Goal: Task Accomplishment & Management: Manage account settings

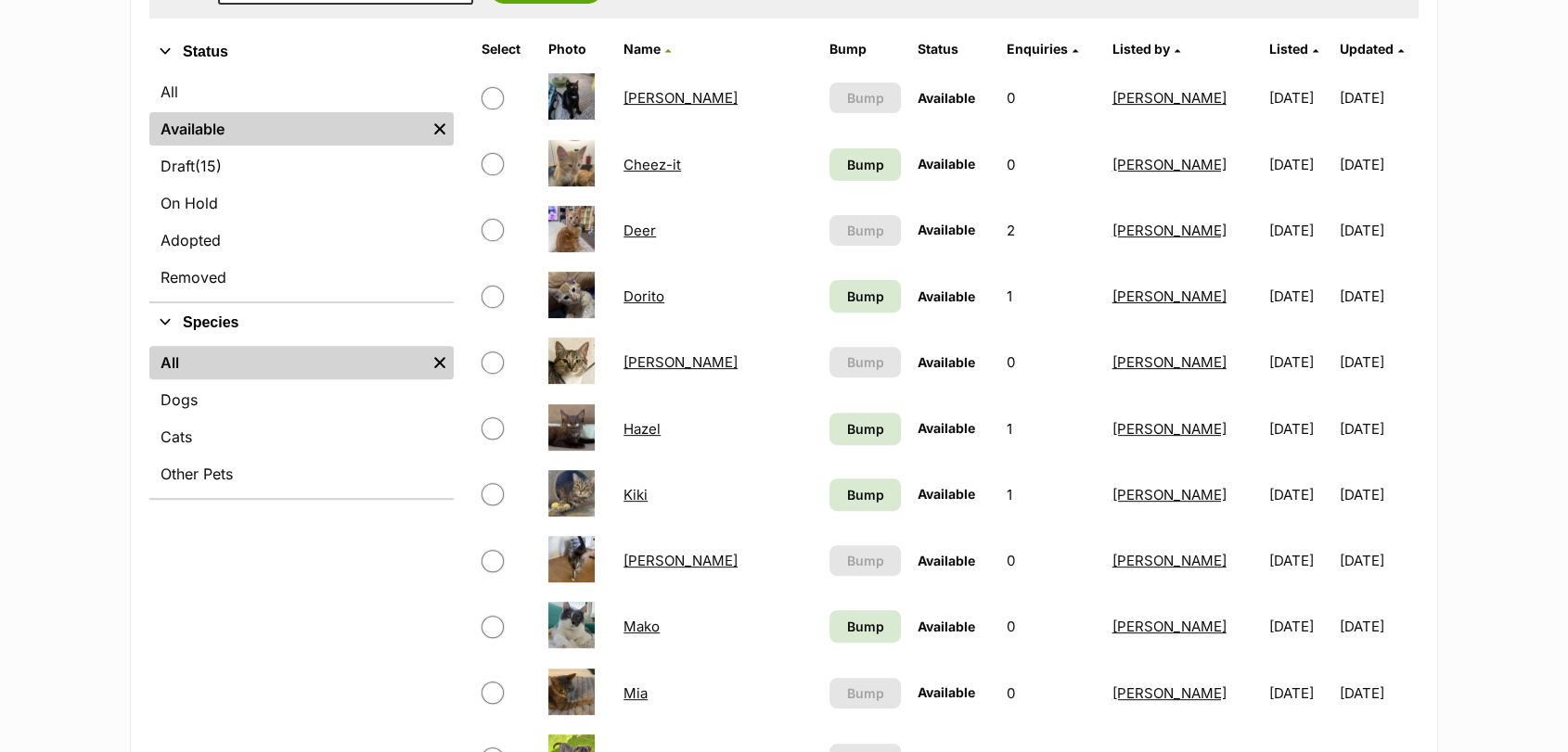
scroll to position [535, 0]
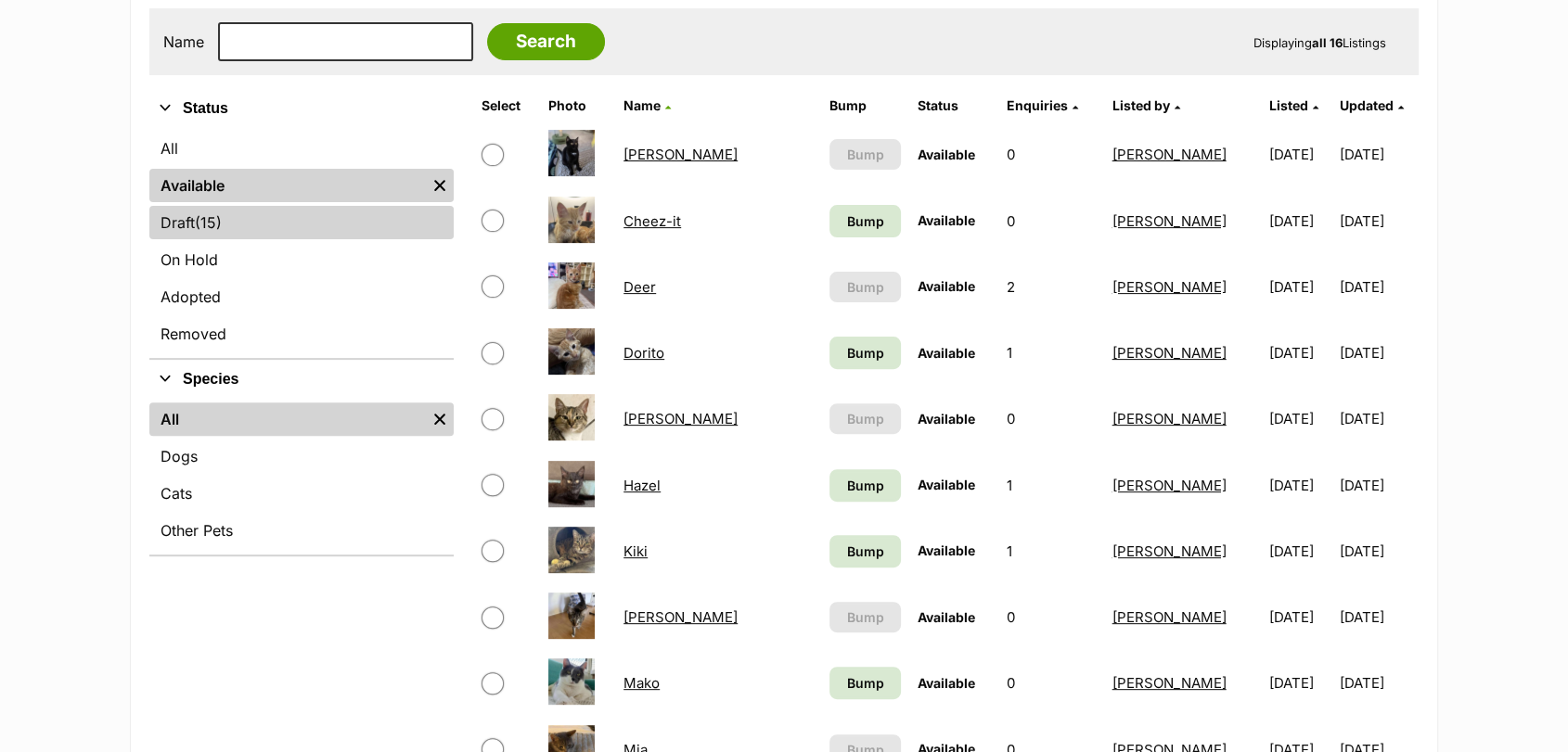
click at [304, 221] on link "Draft (15) Items" at bounding box center [302, 222] width 304 height 33
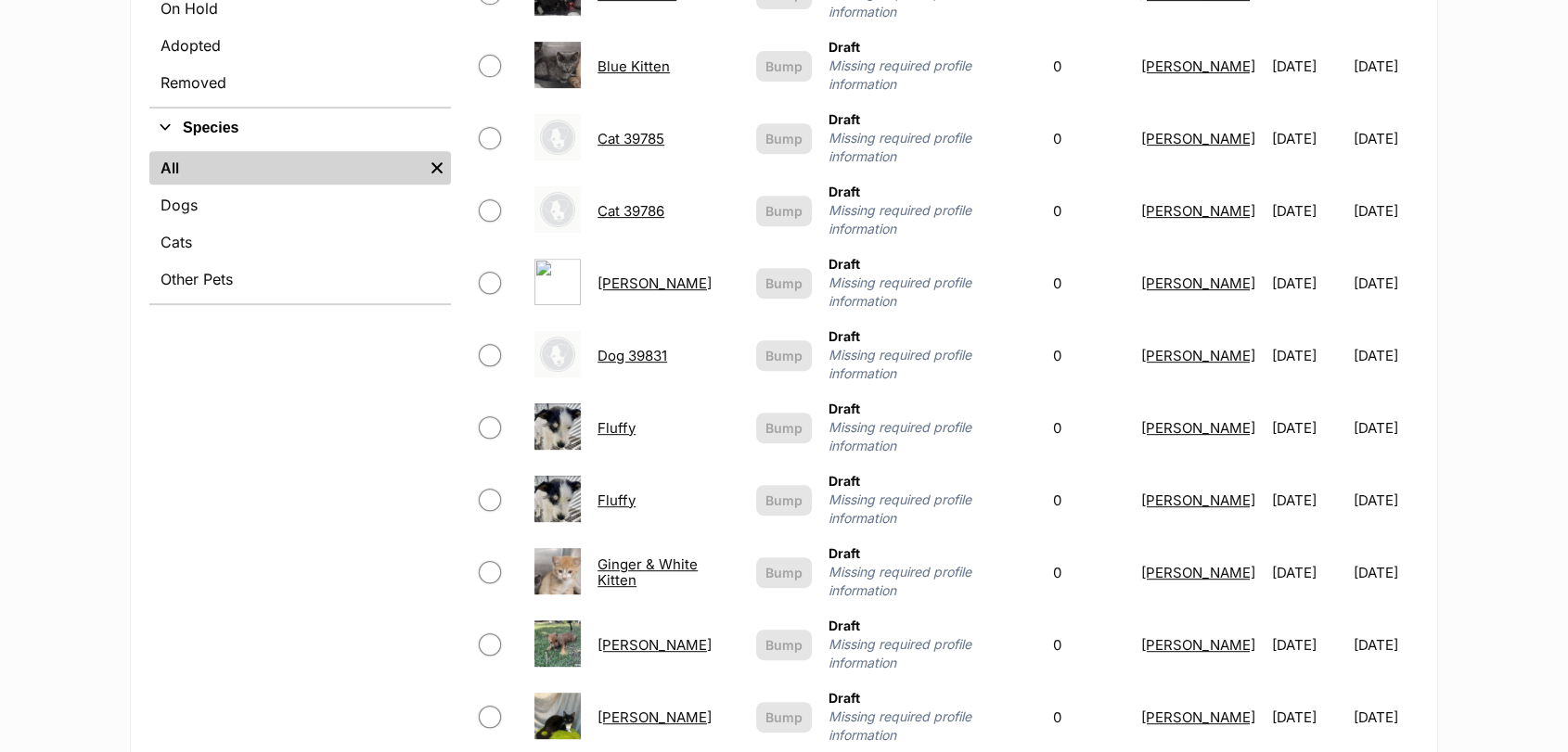
scroll to position [783, 0]
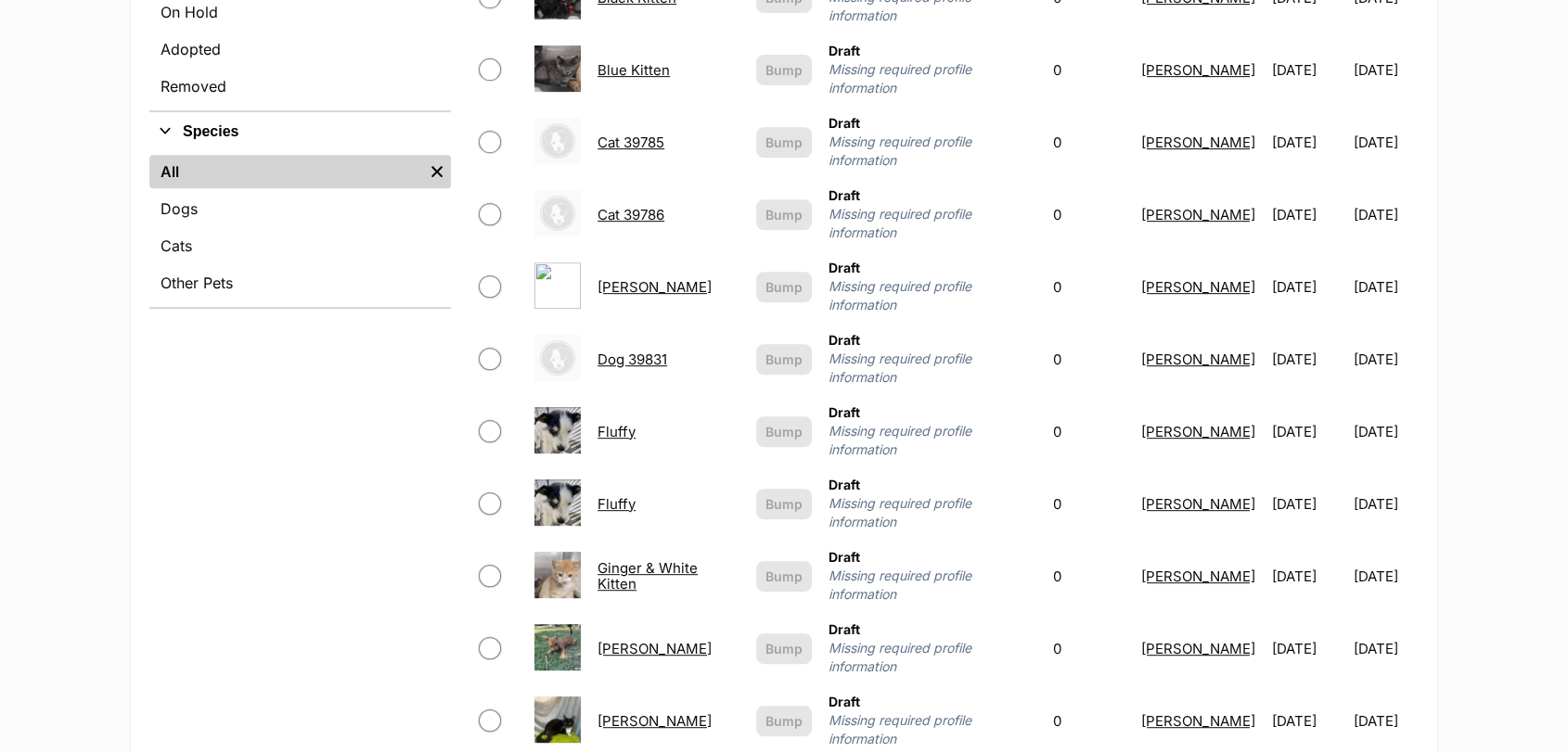
click at [620, 423] on link "Fluffy" at bounding box center [617, 432] width 38 height 18
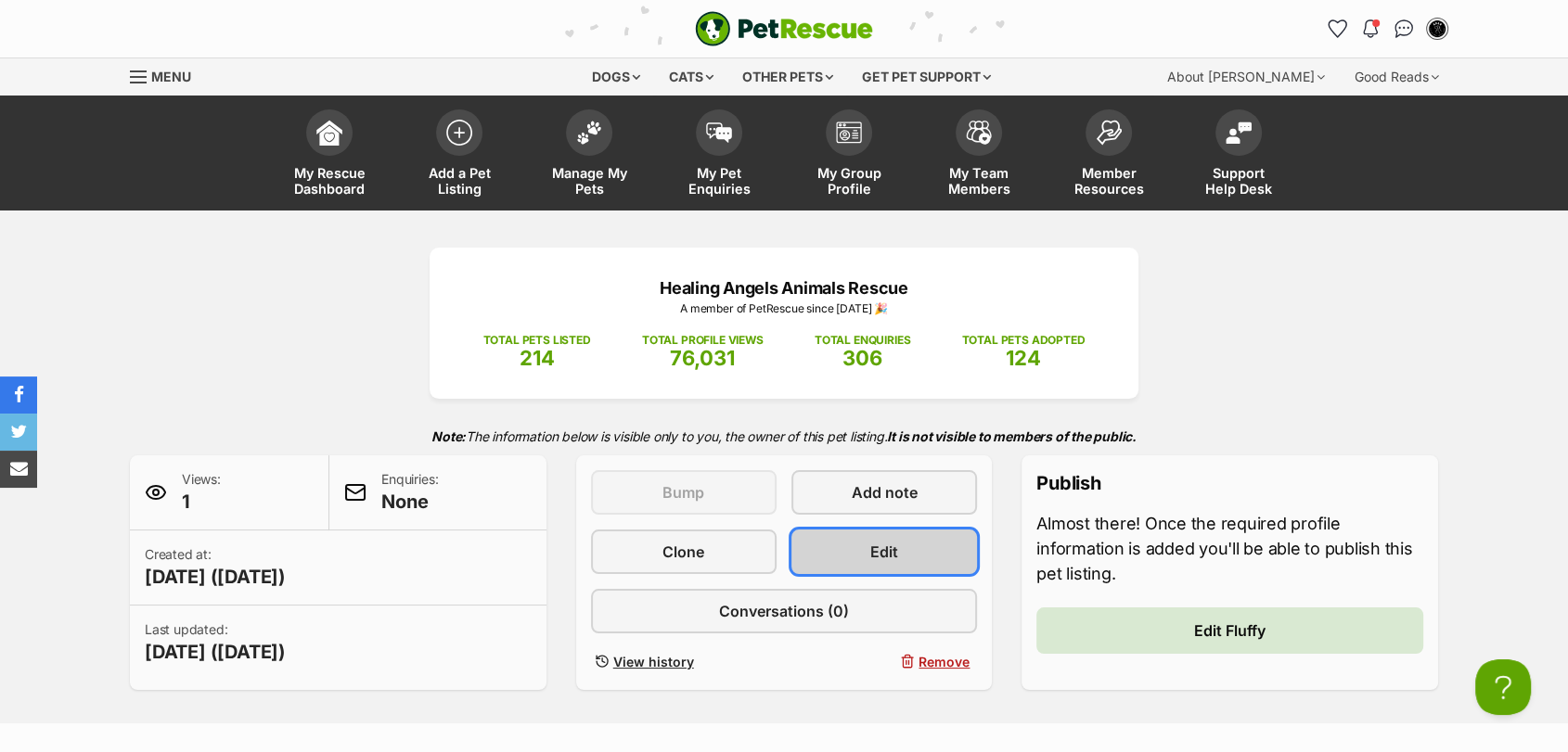
click at [907, 559] on link "Edit" at bounding box center [884, 552] width 185 height 45
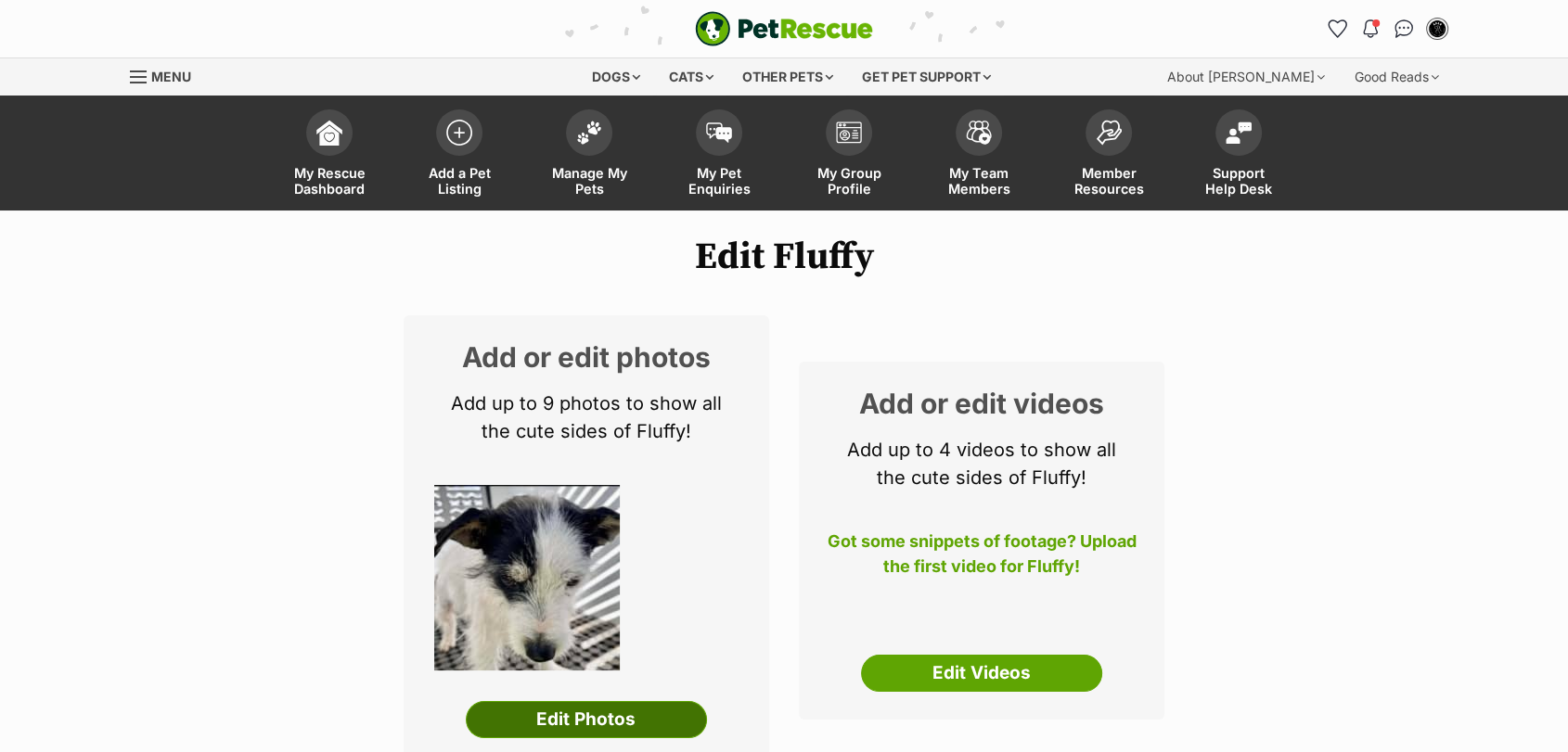
click at [585, 728] on link "Edit Photos" at bounding box center [585, 720] width 241 height 37
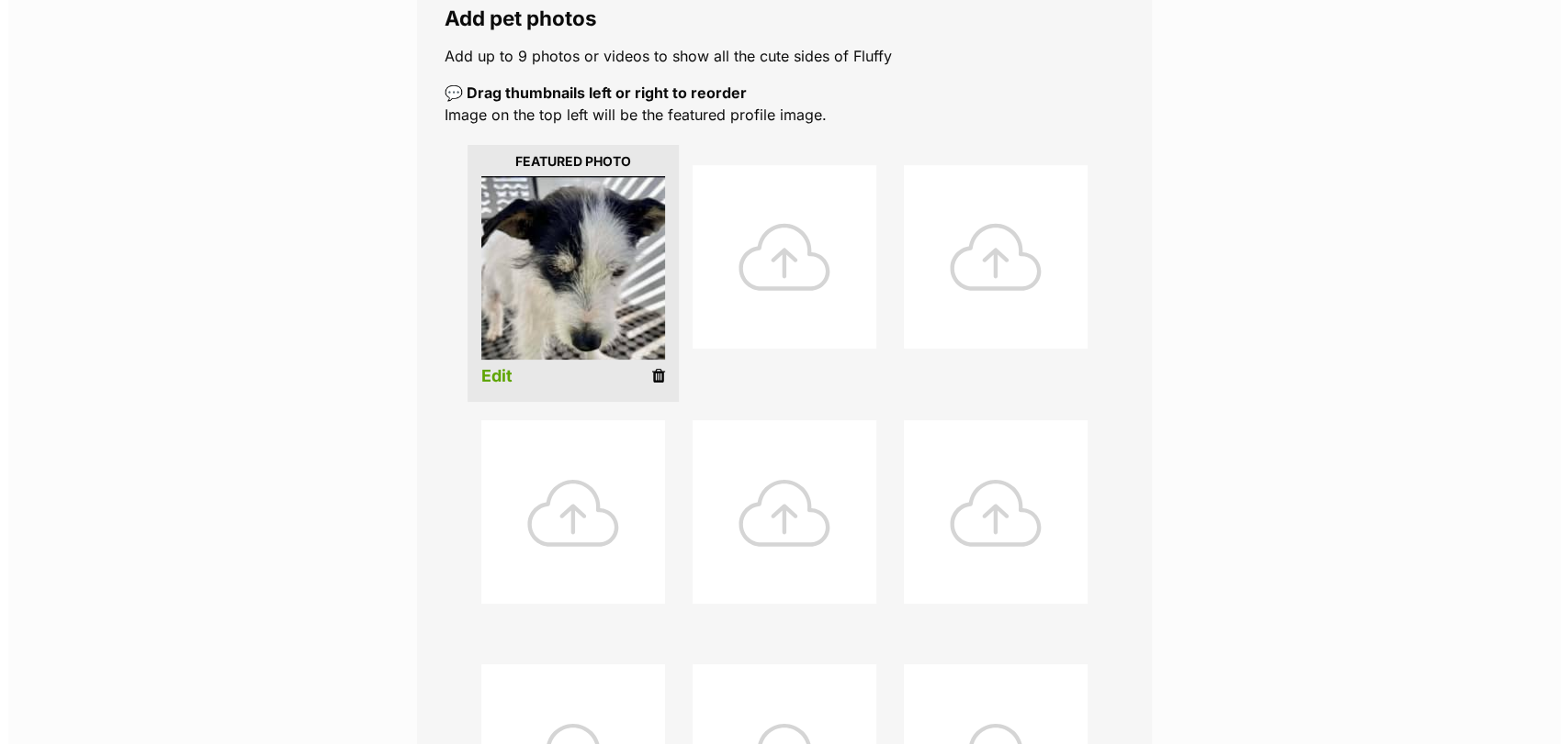
scroll to position [382, 0]
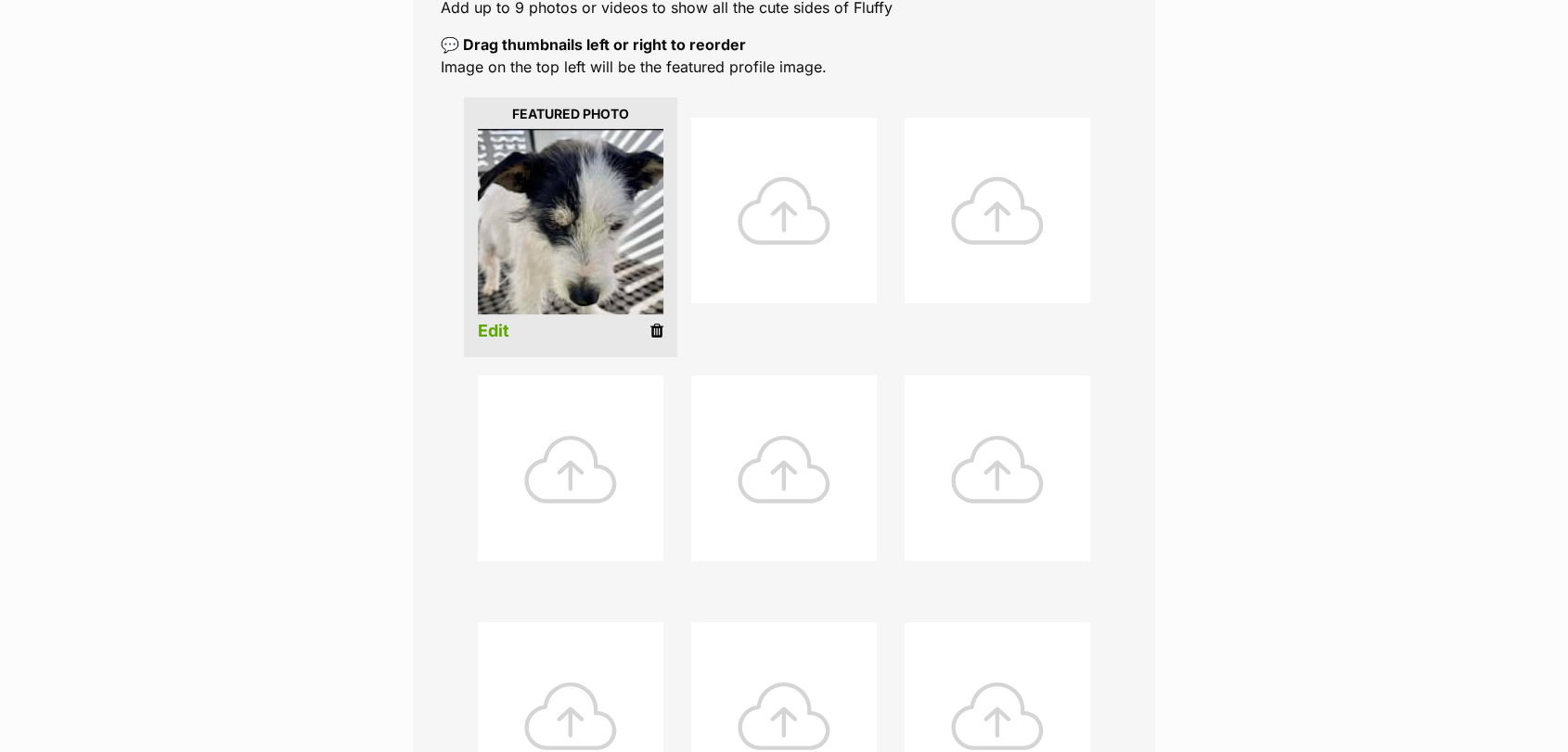
click at [801, 220] on div at bounding box center [784, 211] width 185 height 185
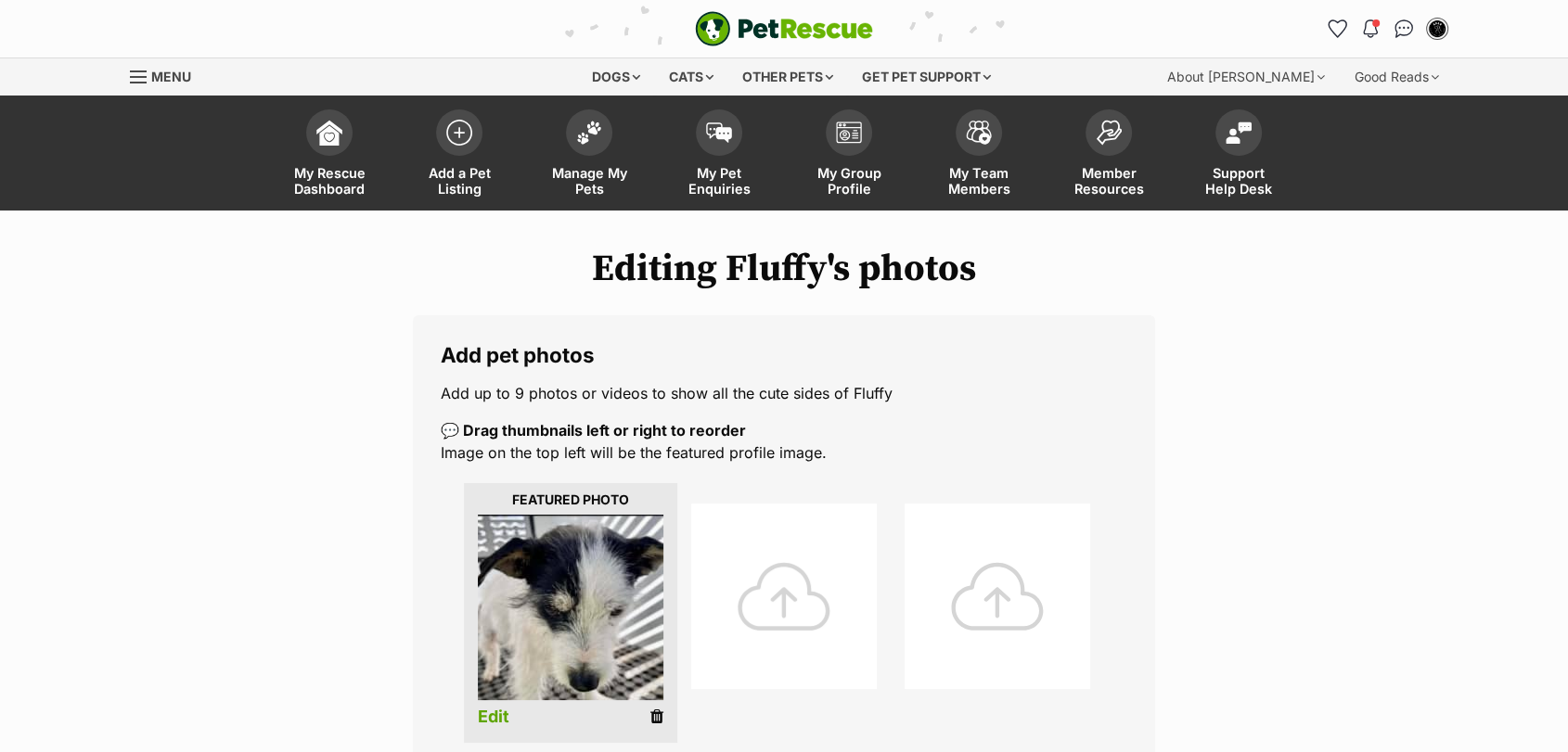
click at [780, 588] on div at bounding box center [784, 596] width 185 height 185
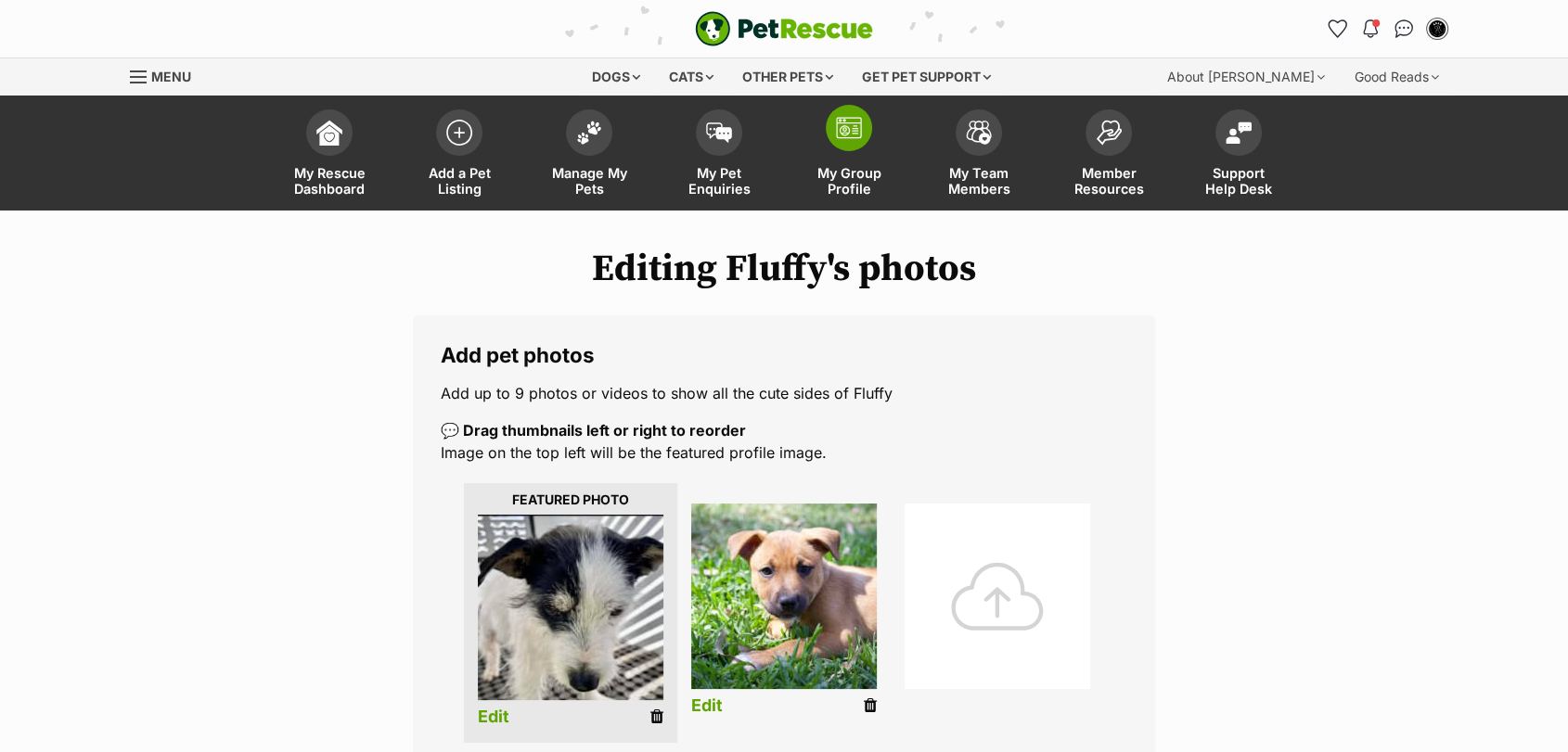
drag, startPoint x: 655, startPoint y: 721, endPoint x: 894, endPoint y: 105, distance: 660.7
click at [655, 721] on icon at bounding box center [657, 717] width 13 height 17
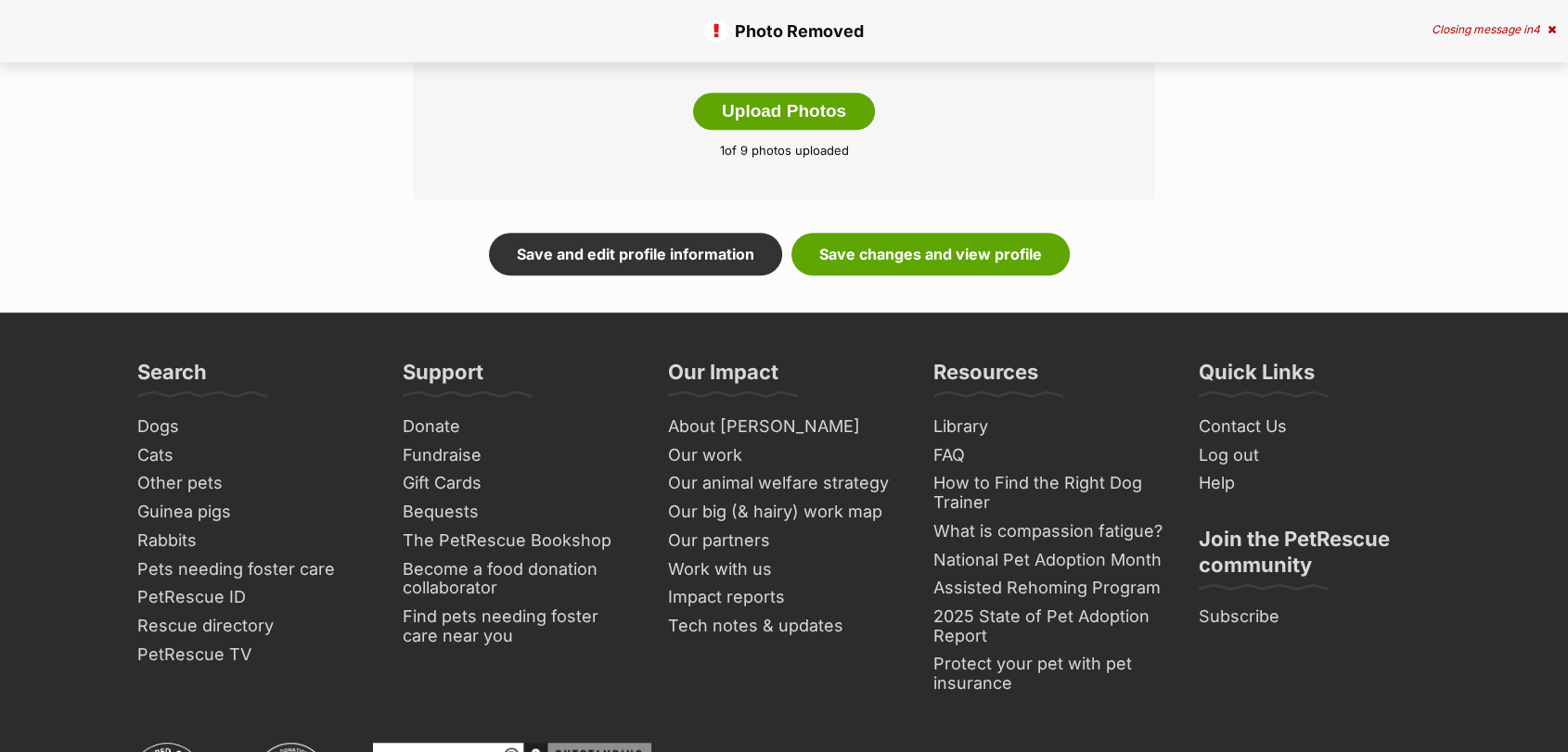
scroll to position [849, 0]
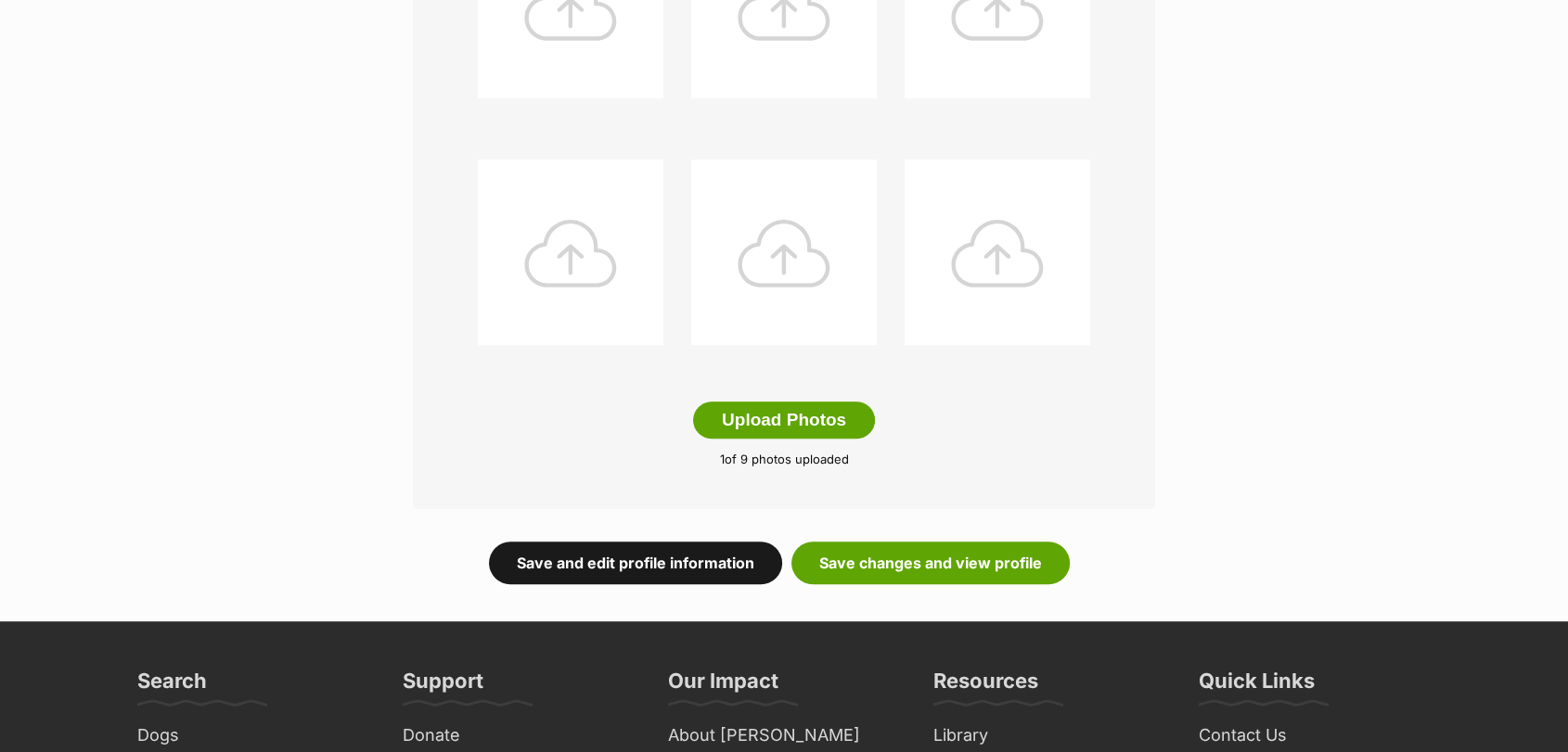
click at [761, 560] on link "Save and edit profile information" at bounding box center [635, 563] width 294 height 43
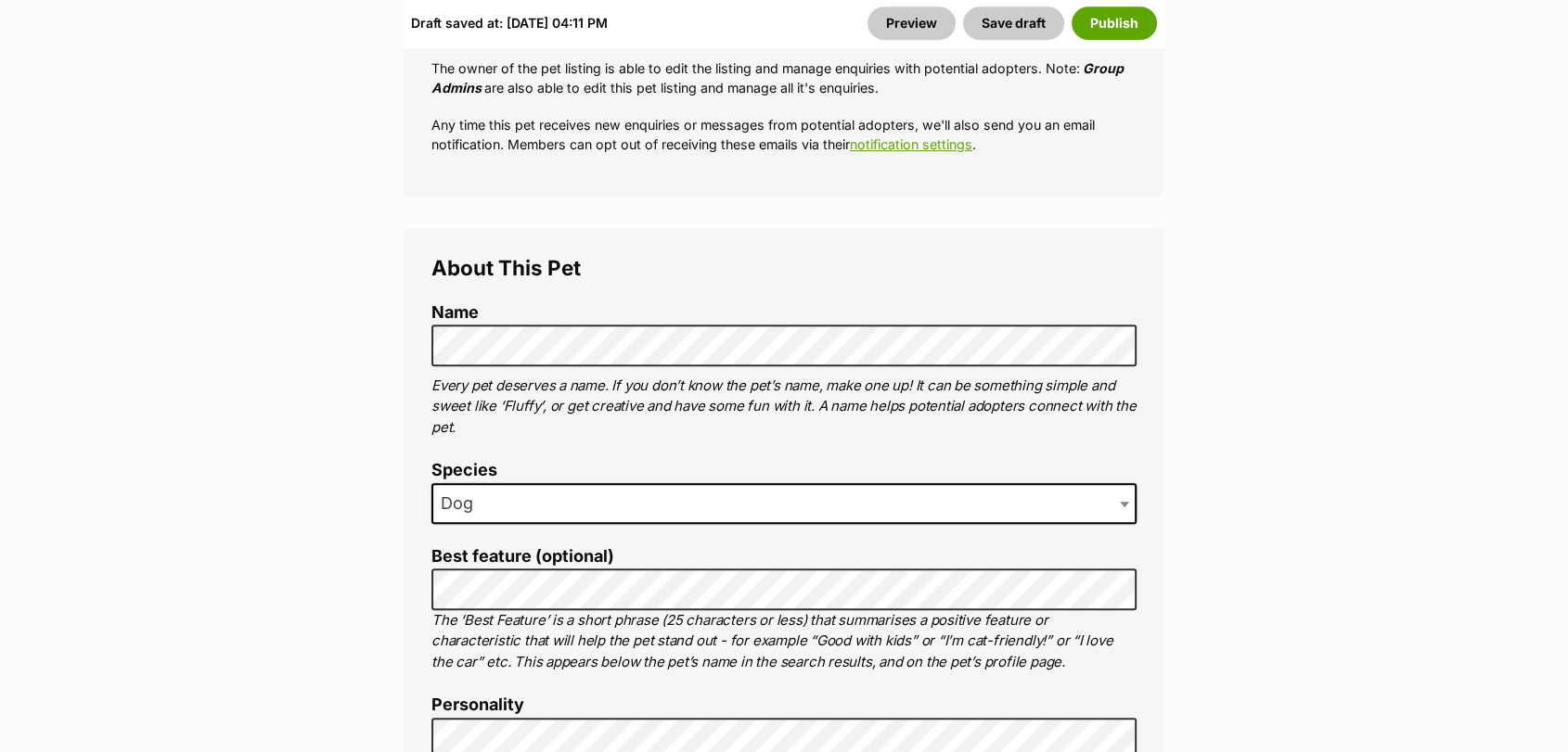
scroll to position [969, 0]
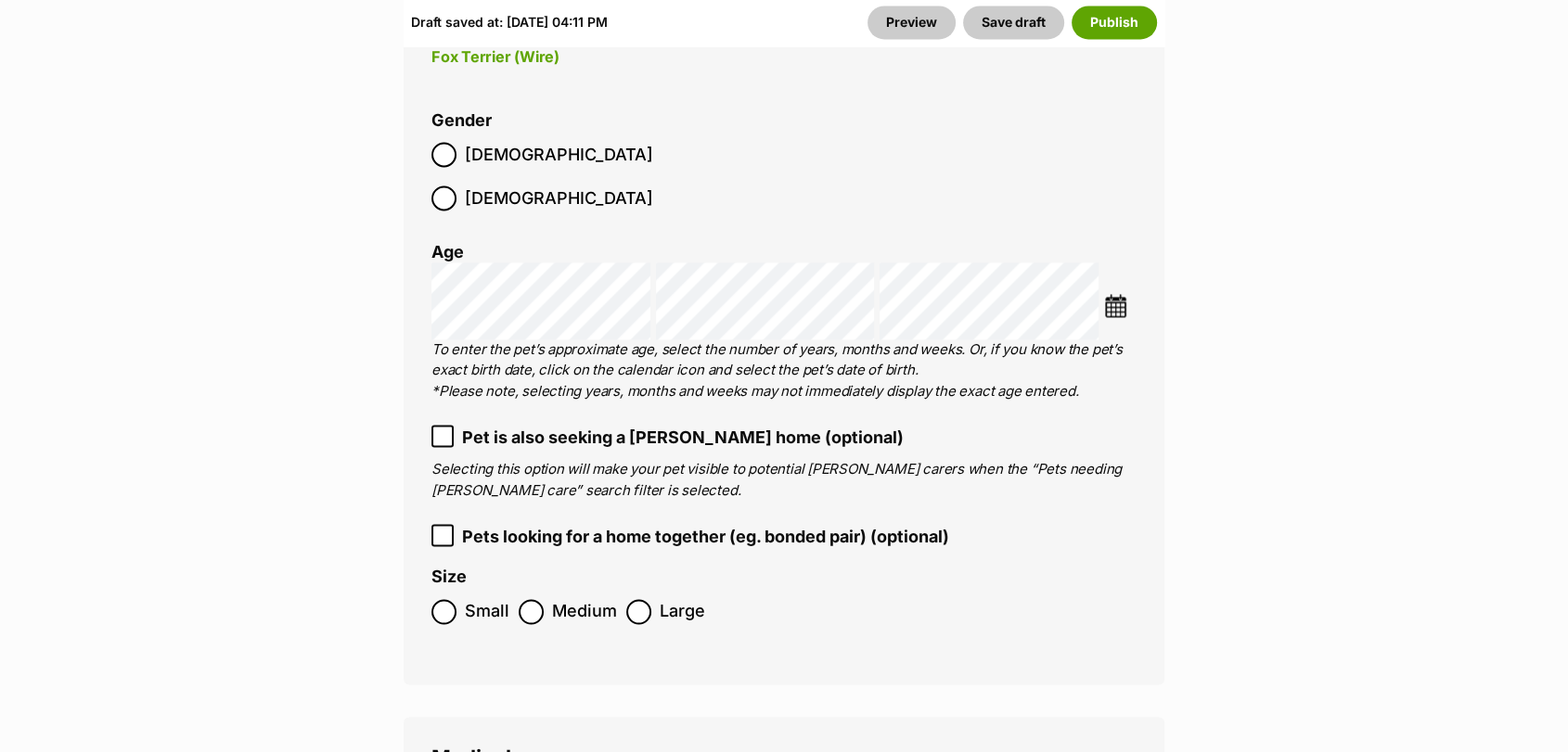
scroll to position [2774, 0]
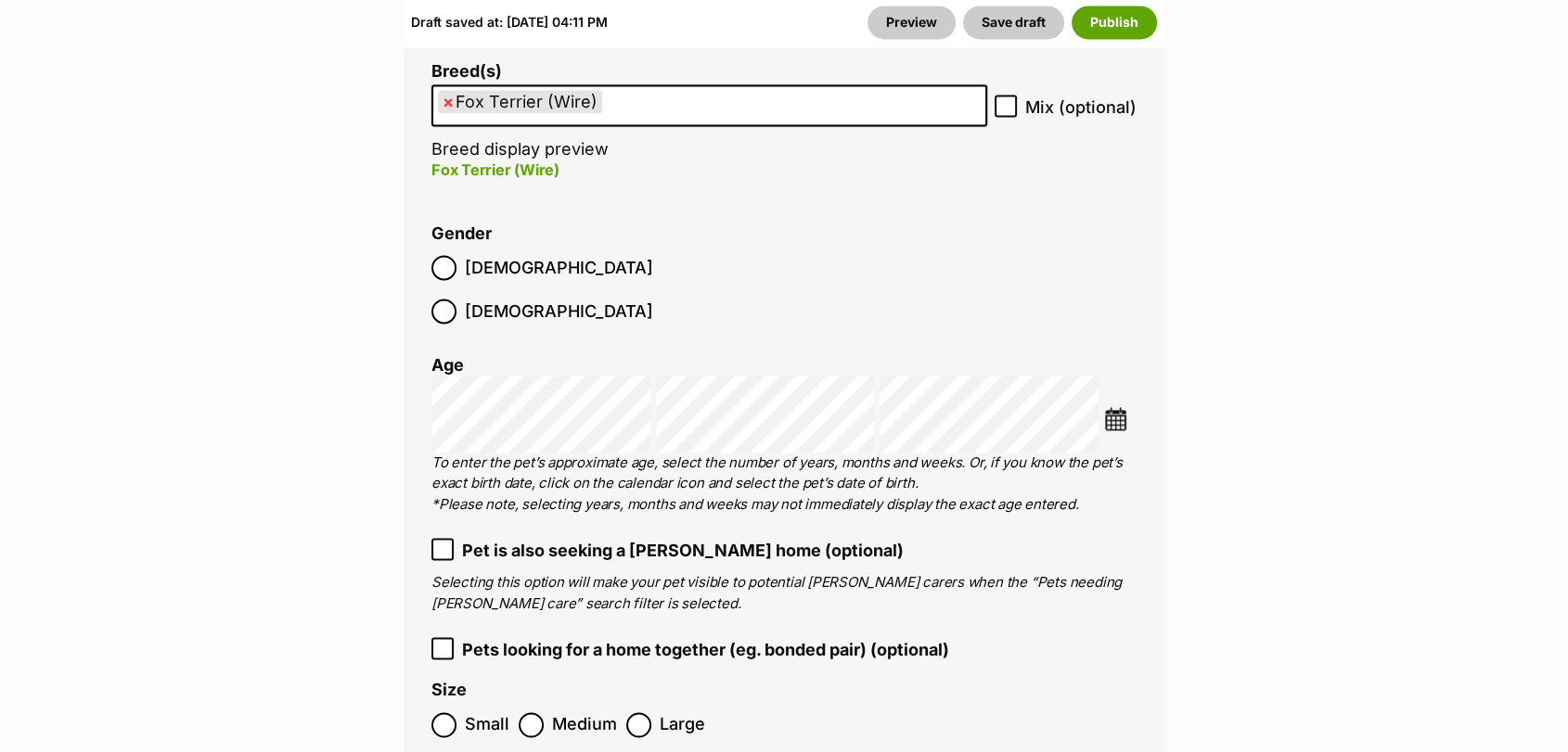
click at [1106, 408] on img at bounding box center [1116, 419] width 23 height 23
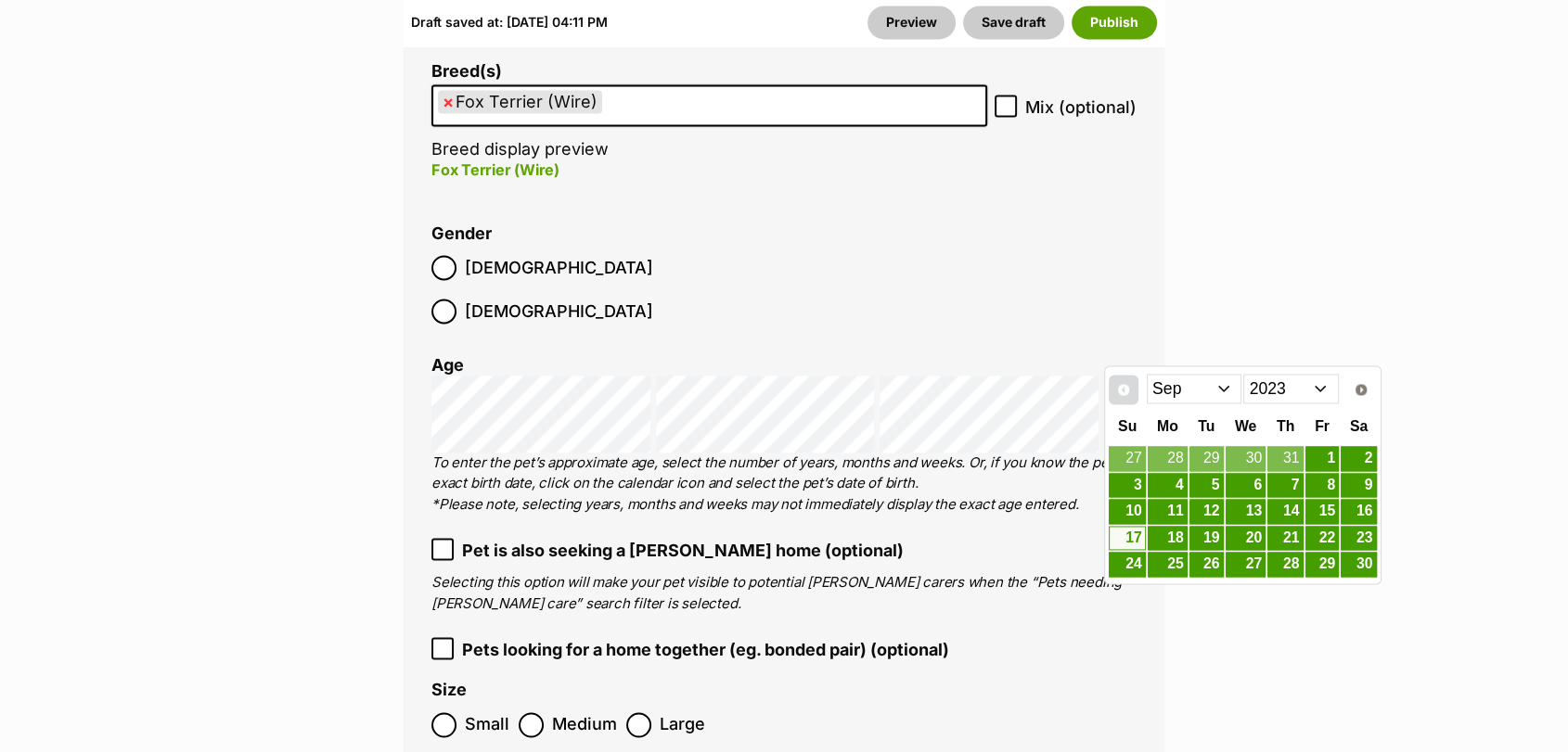
click at [1131, 388] on span "Prev" at bounding box center [1123, 389] width 15 height 15
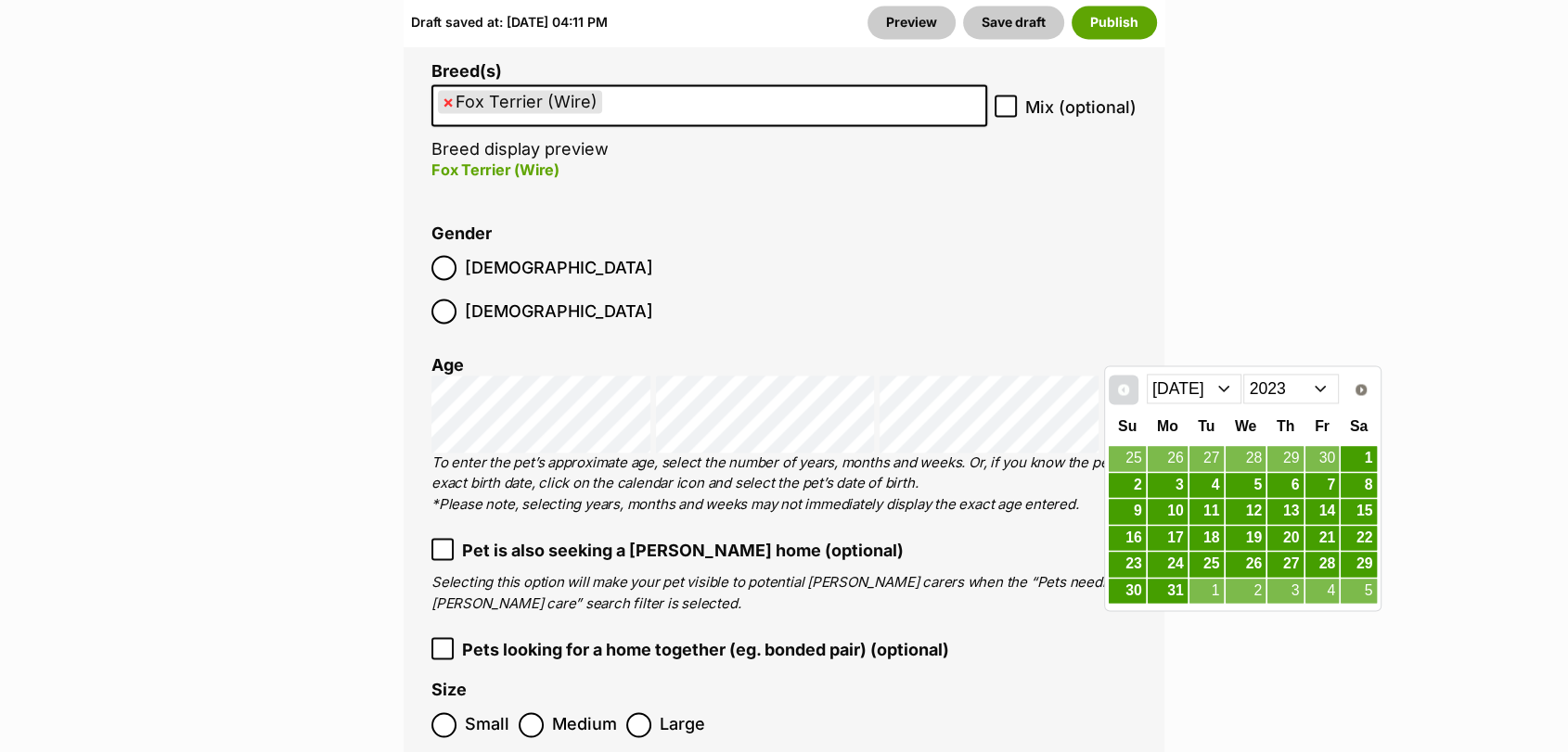
click at [1131, 388] on span "Prev" at bounding box center [1123, 389] width 15 height 15
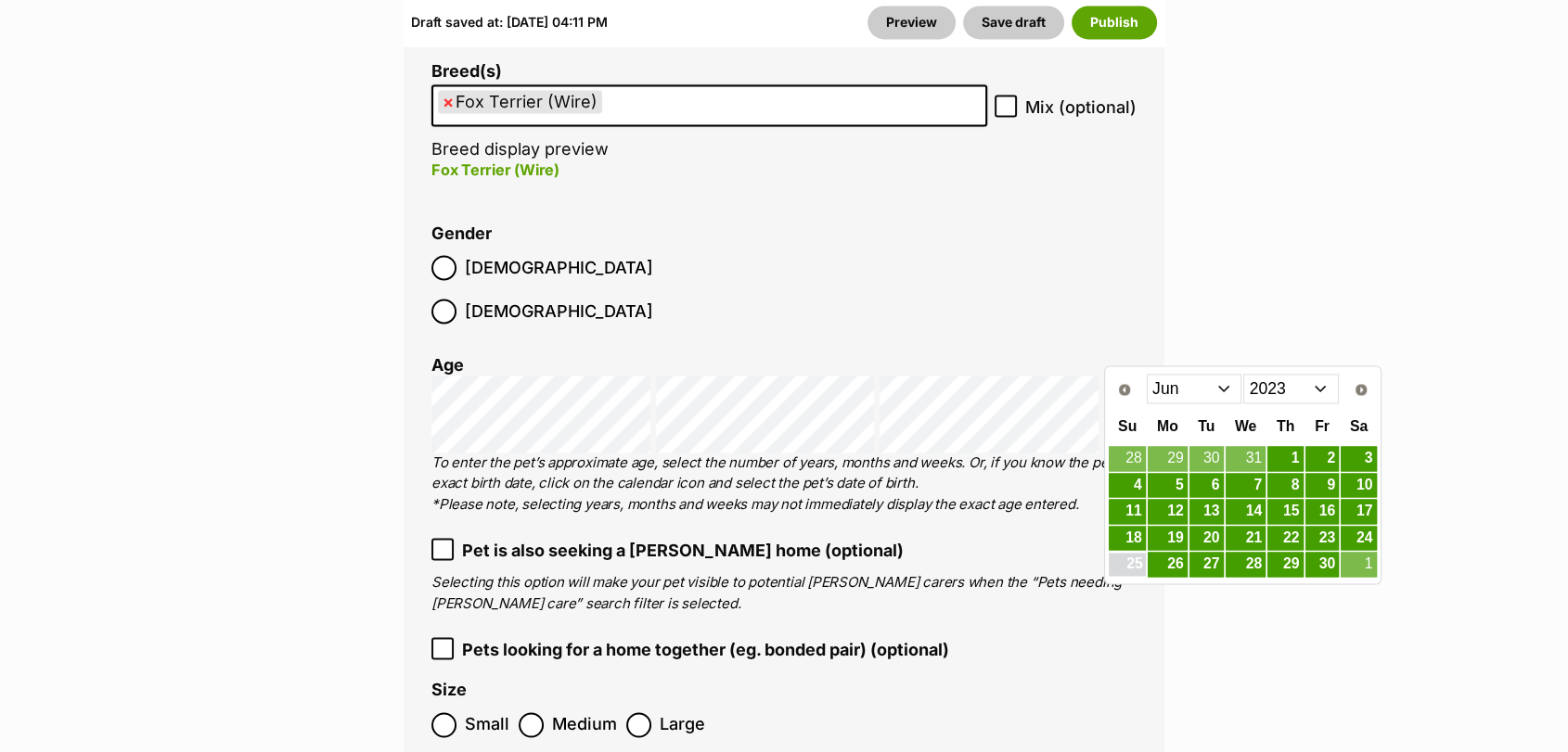
click at [1139, 569] on link "25" at bounding box center [1127, 565] width 36 height 23
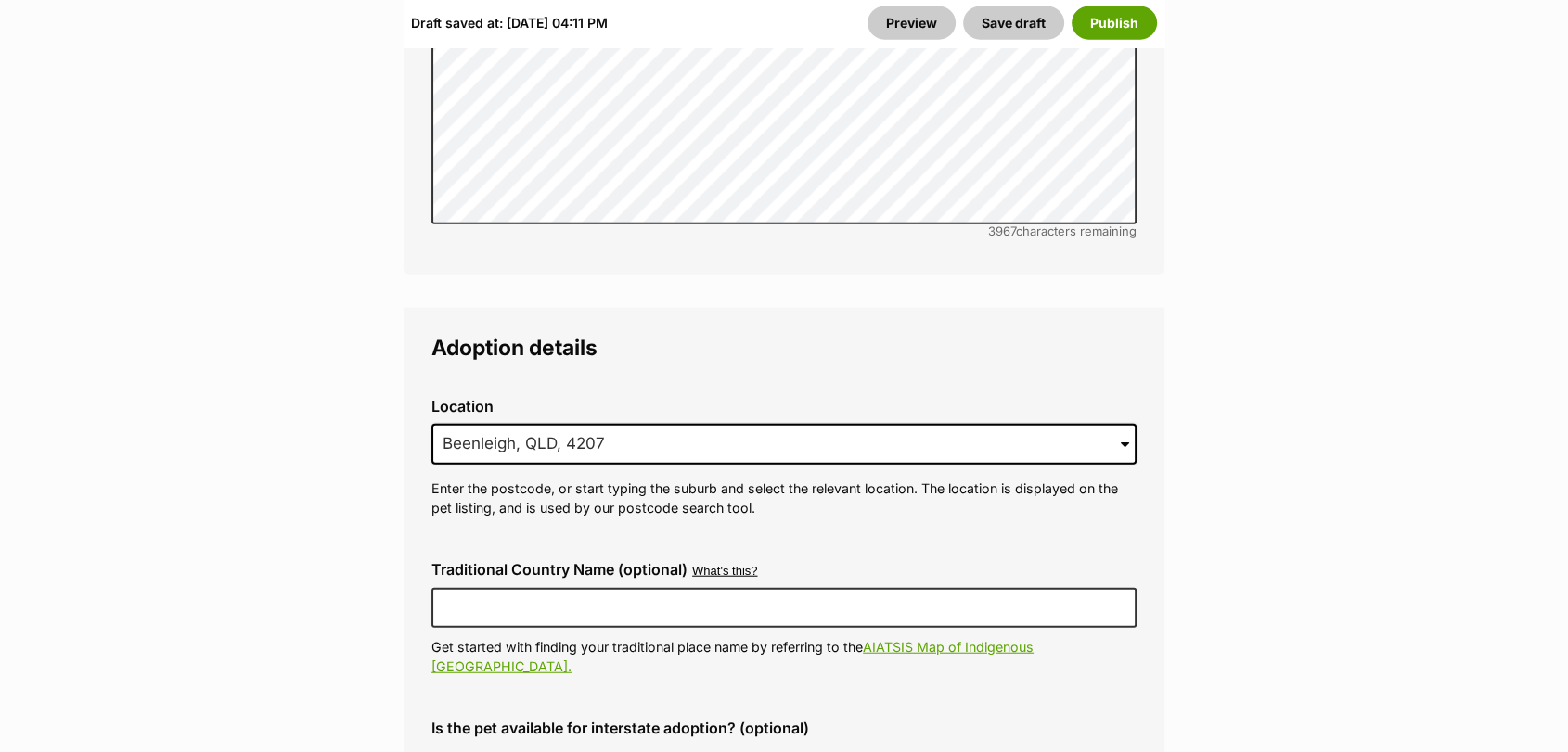
scroll to position [4579, 0]
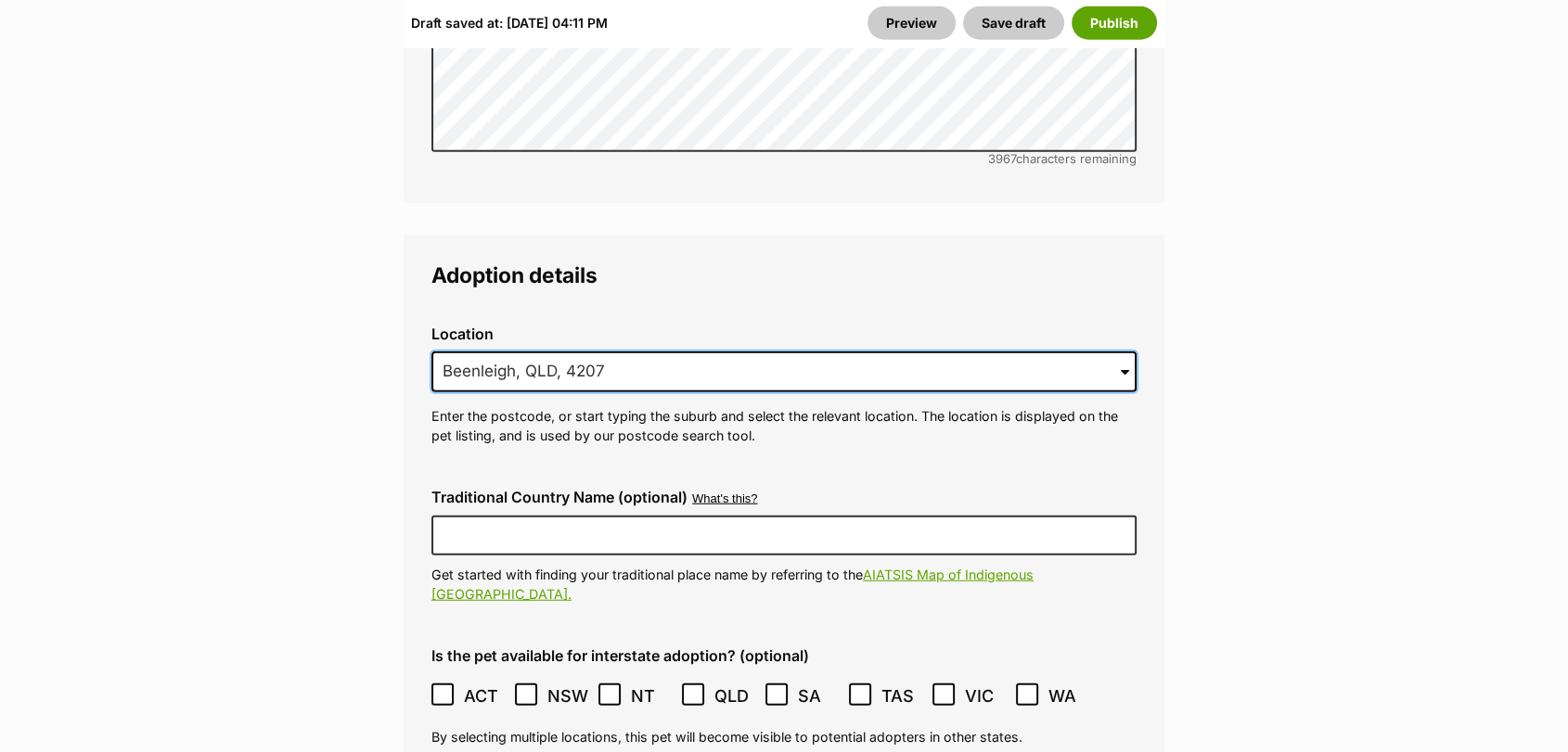
click at [588, 351] on input "Beenleigh, QLD, 4207" at bounding box center [784, 372] width 705 height 41
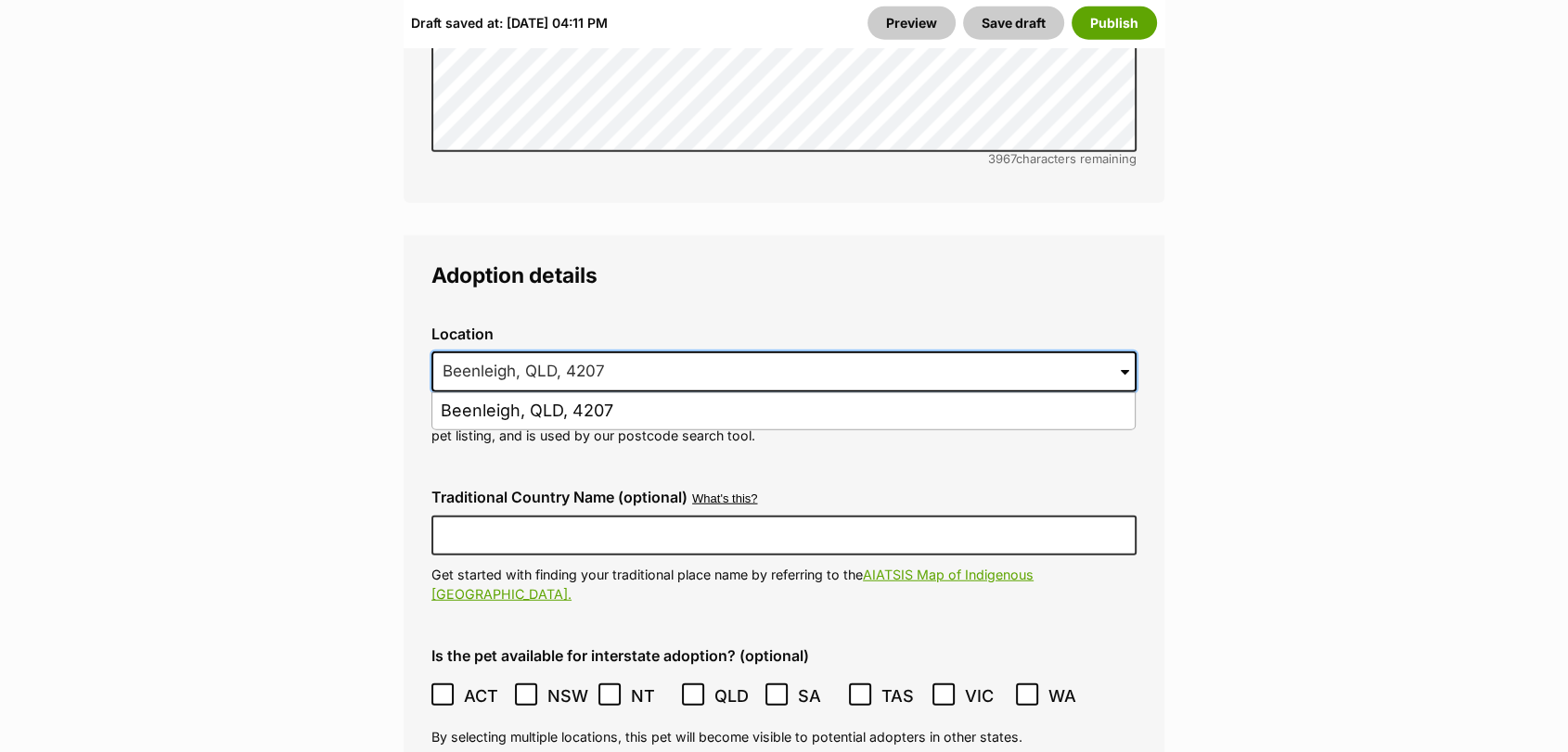
scroll to position [0, 0]
drag, startPoint x: 631, startPoint y: 327, endPoint x: 256, endPoint y: 307, distance: 375.5
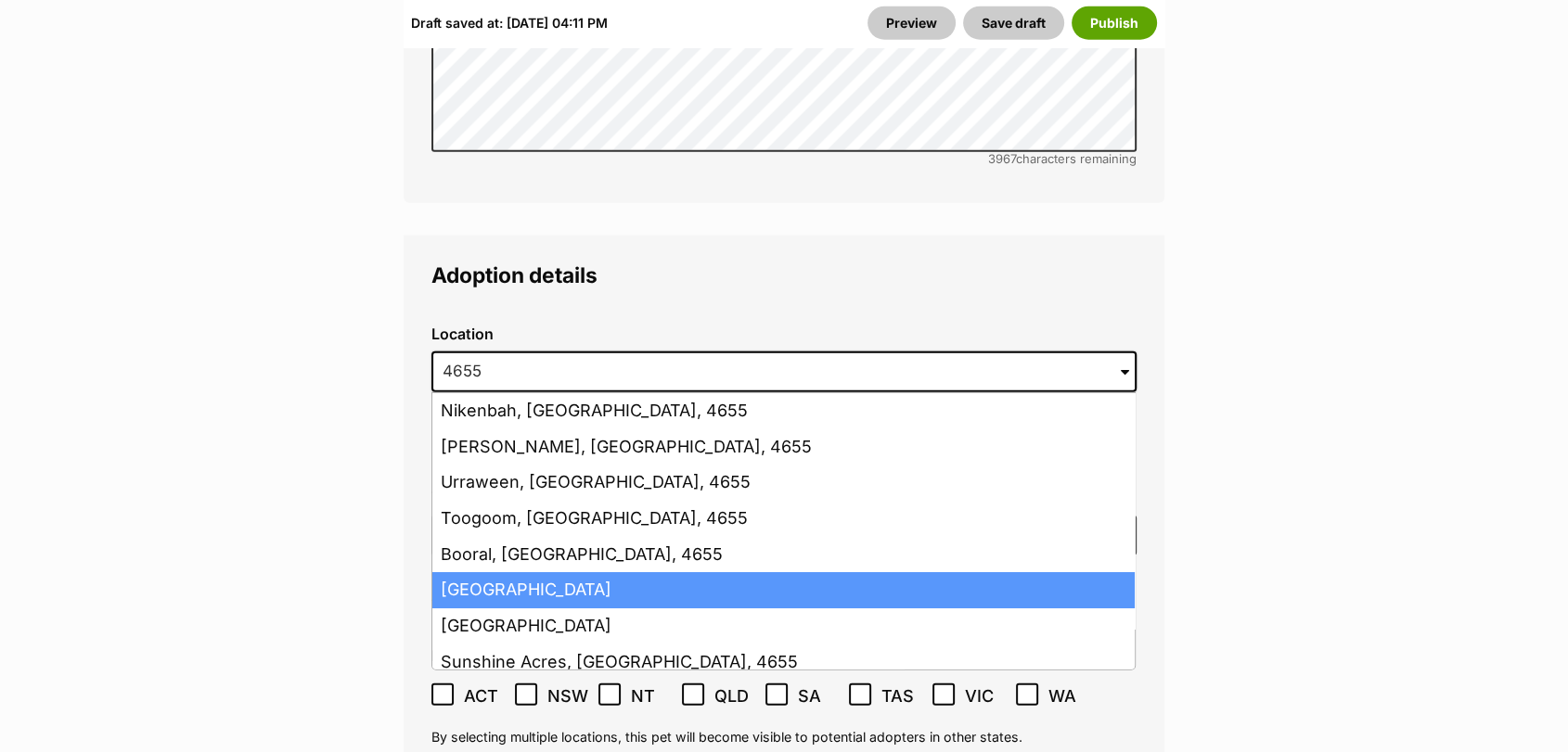
click at [470, 573] on li "Hervey Bay, Queensland, 4655" at bounding box center [784, 590] width 703 height 36
type input "Hervey Bay, Queensland, 4655"
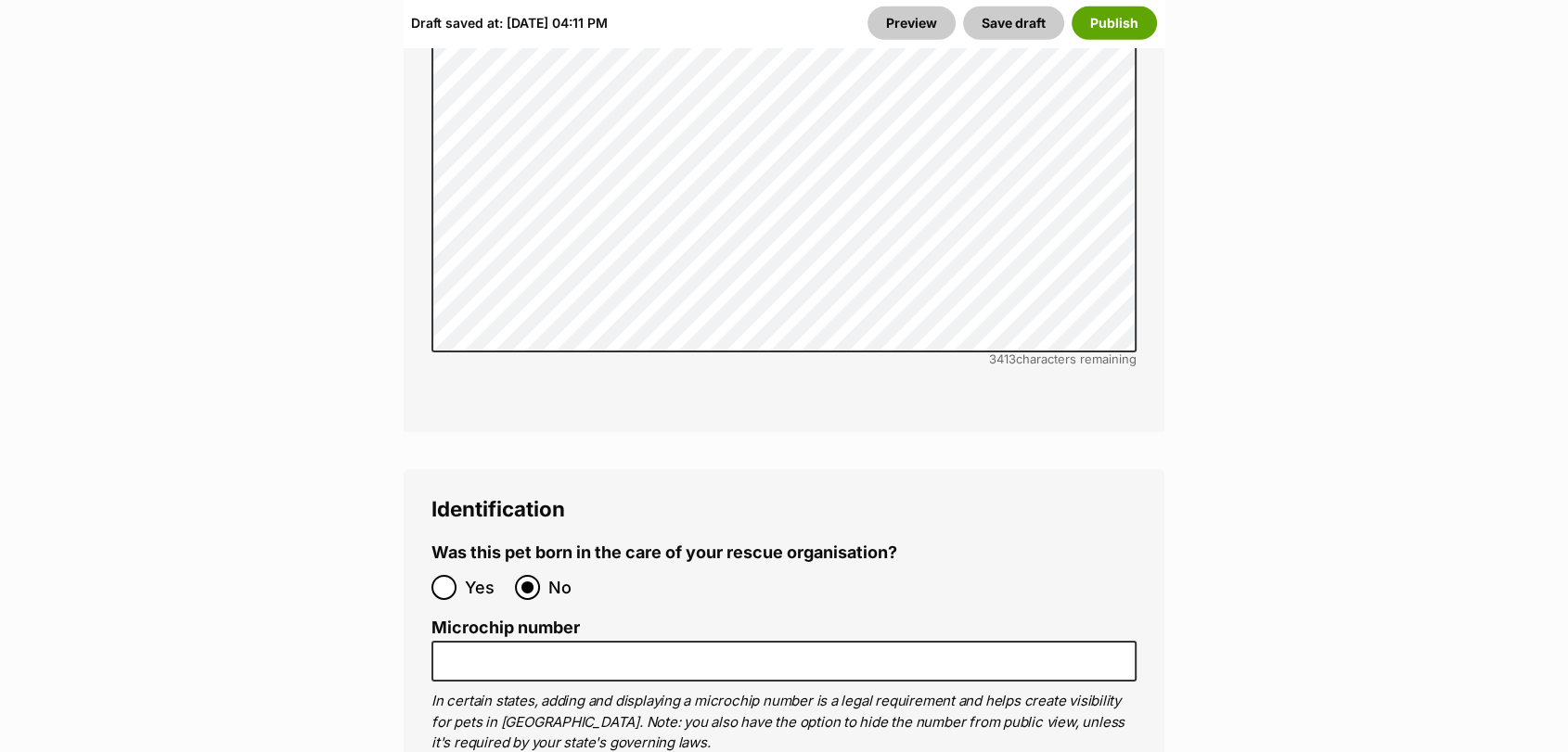
scroll to position [6114, 0]
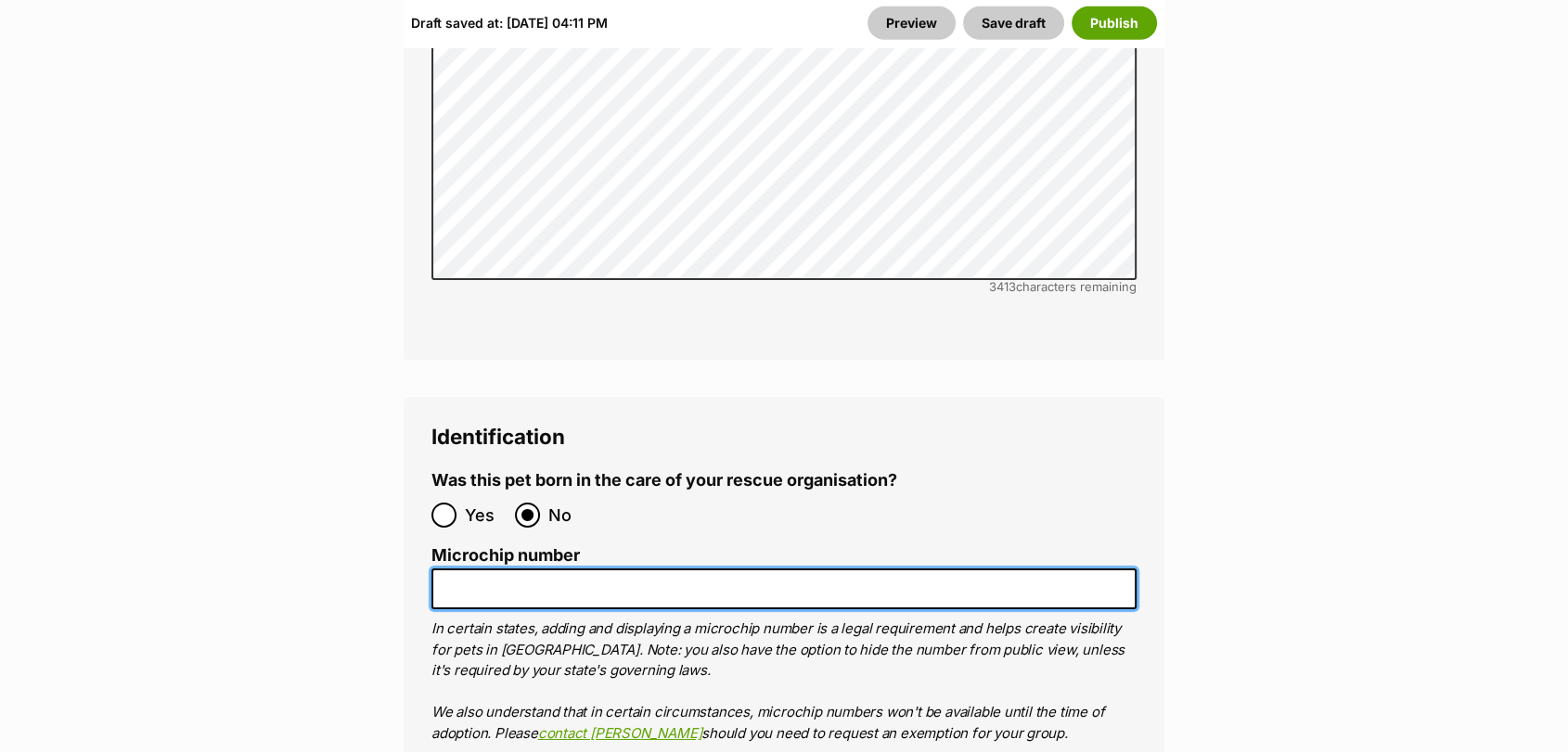
click at [492, 569] on input "Microchip number" at bounding box center [784, 589] width 705 height 42
paste input "953010007924698"
drag, startPoint x: 483, startPoint y: 529, endPoint x: 321, endPoint y: 517, distance: 162.4
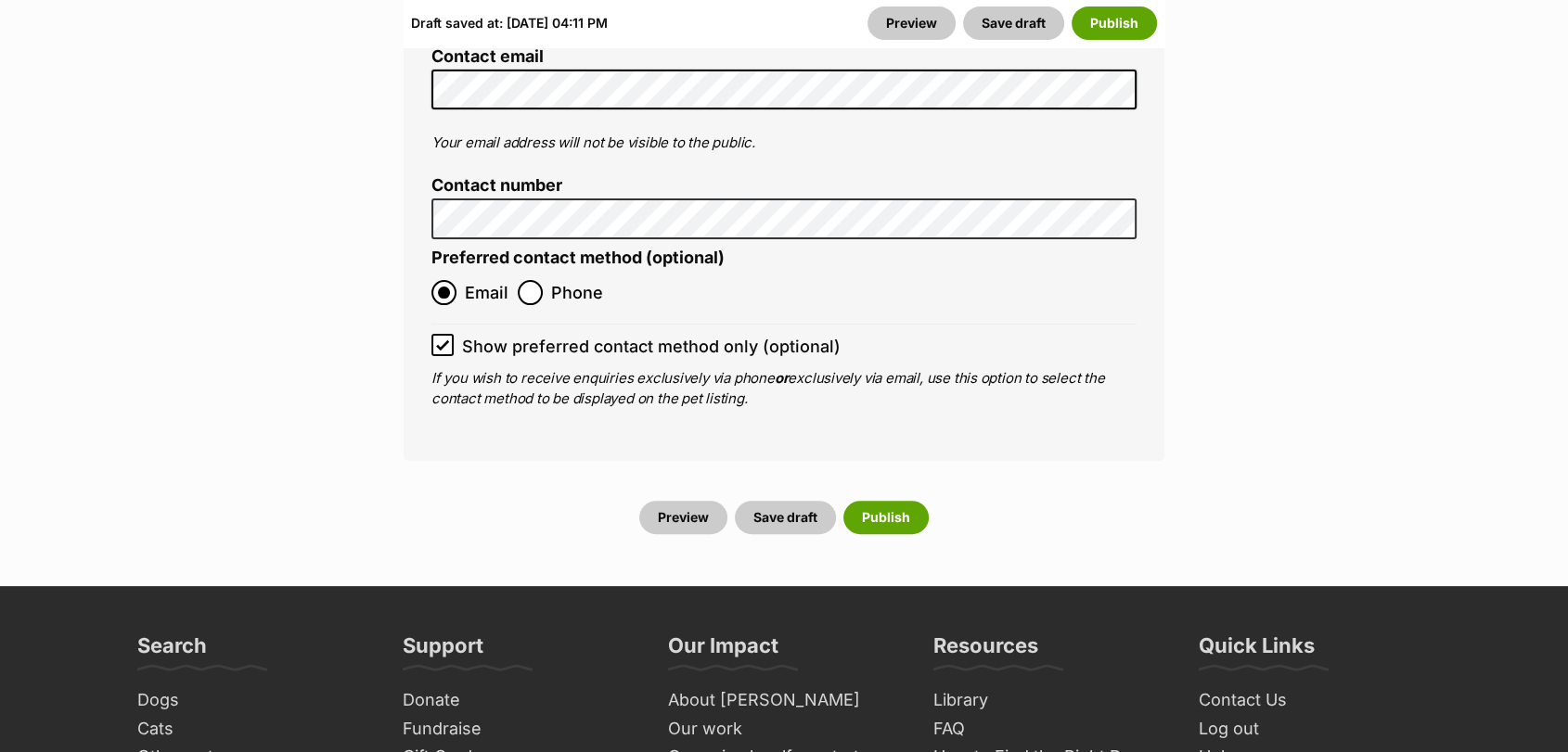
scroll to position [7414, 0]
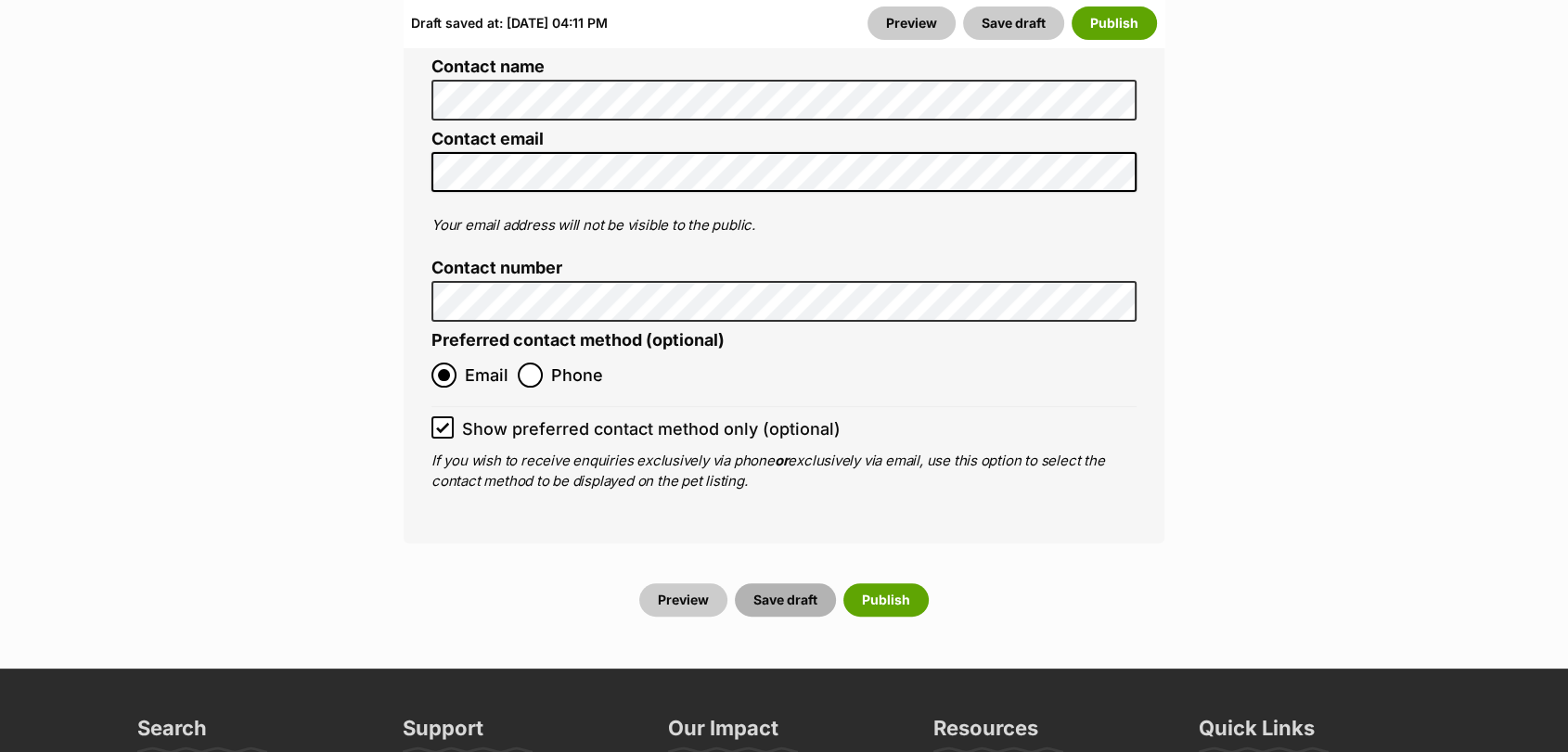
type input "953010007924698"
click at [798, 583] on button "Save draft" at bounding box center [785, 600] width 101 height 33
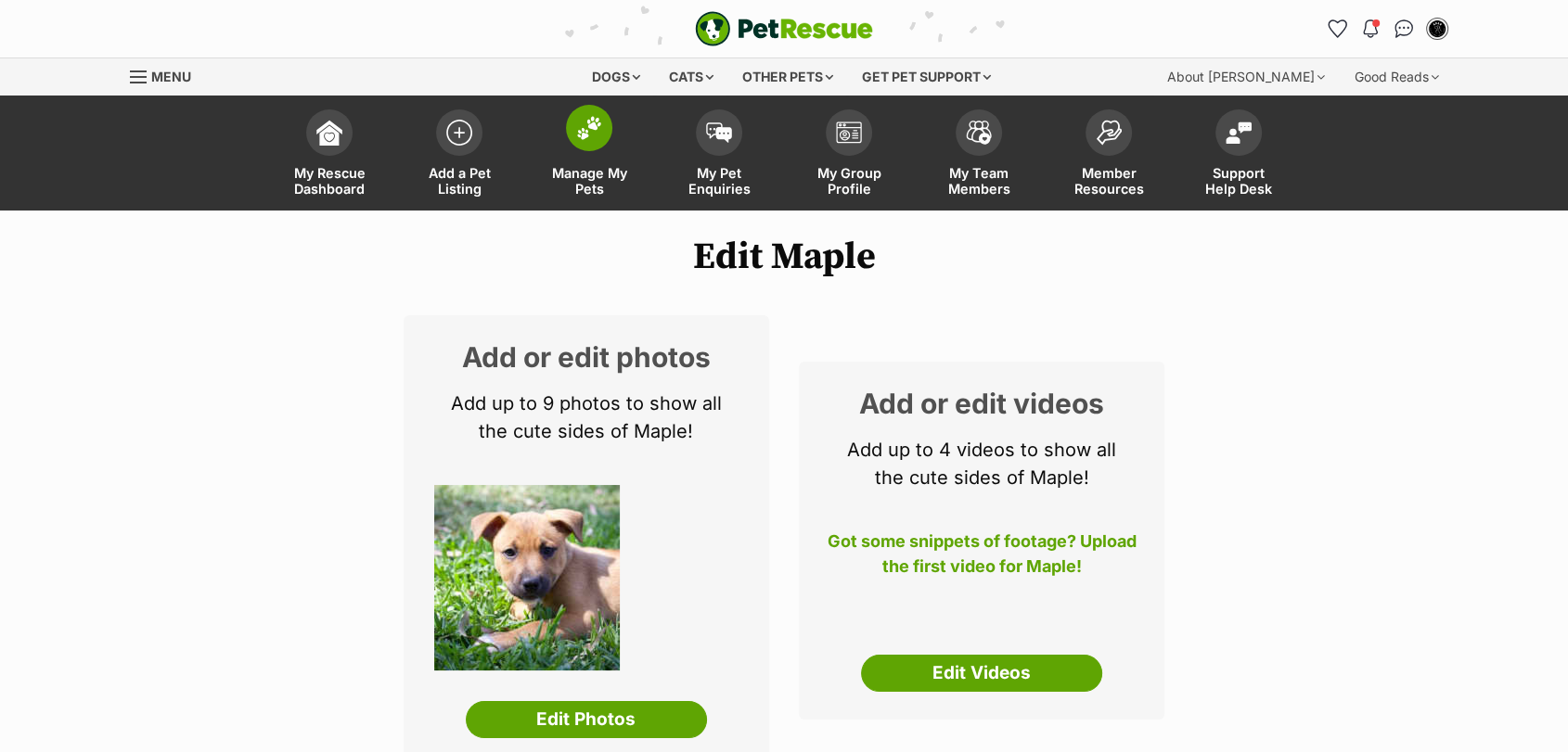
click at [591, 138] on img at bounding box center [589, 128] width 26 height 24
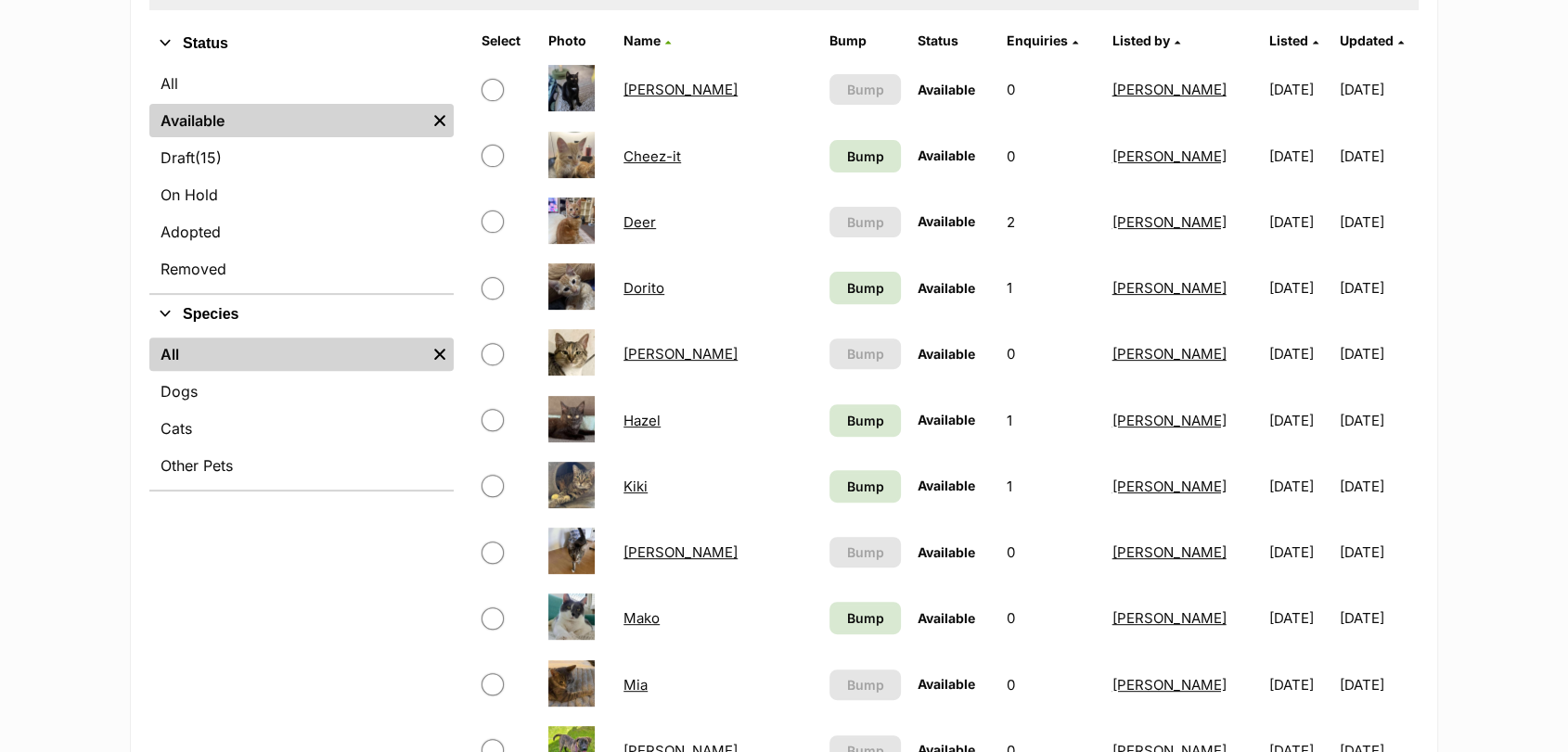
scroll to position [467, 0]
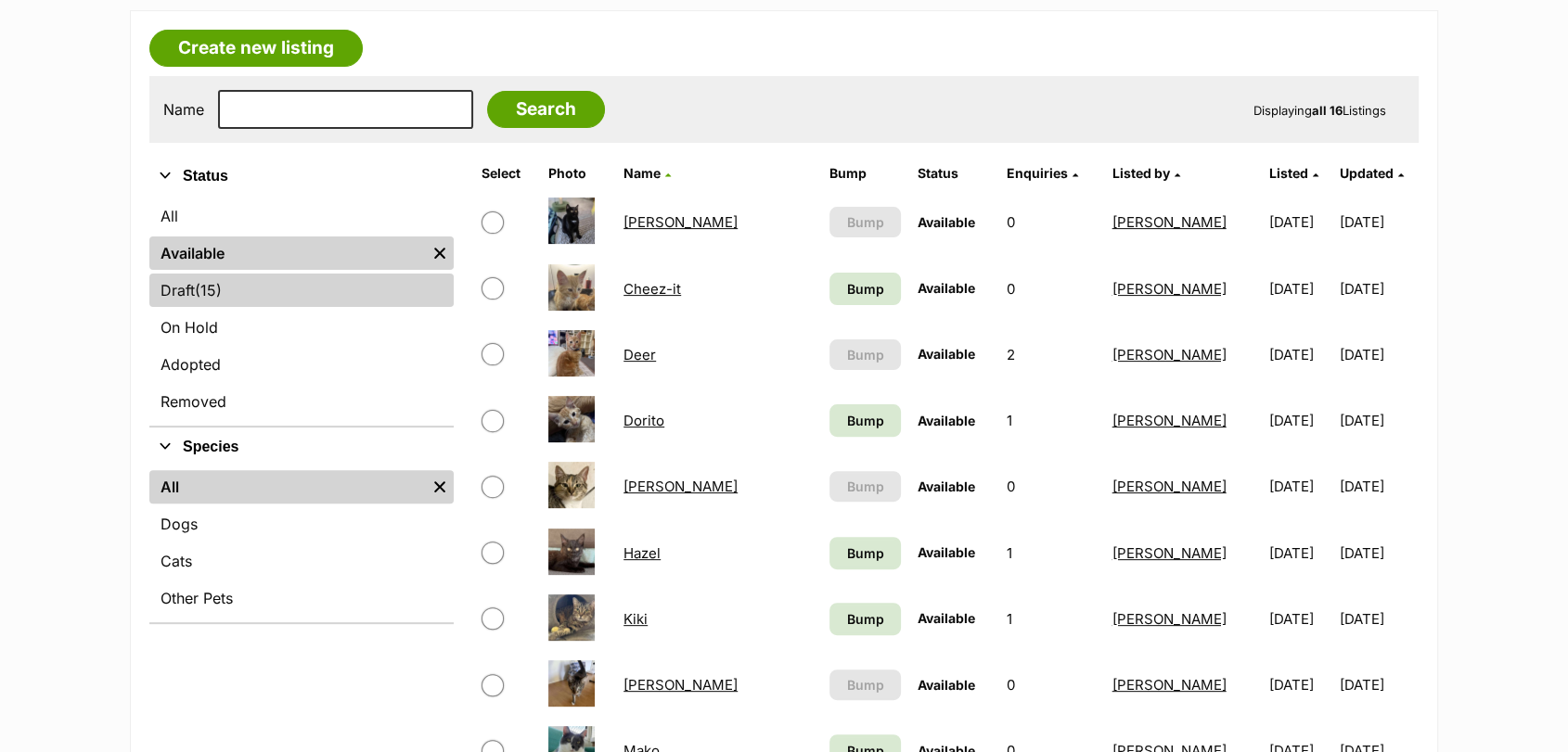
click at [275, 285] on link "Draft (15) Items" at bounding box center [302, 291] width 304 height 33
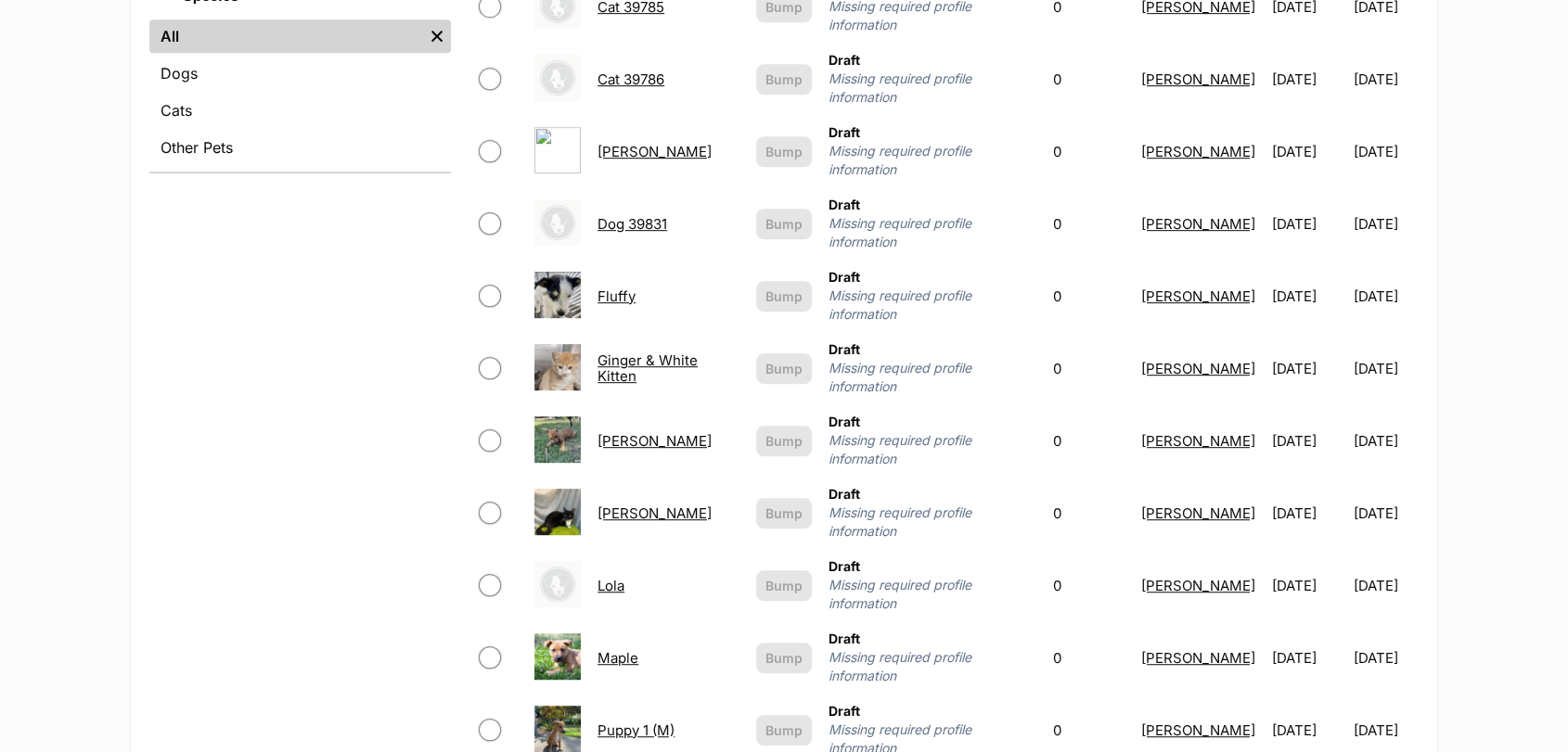
scroll to position [908, 0]
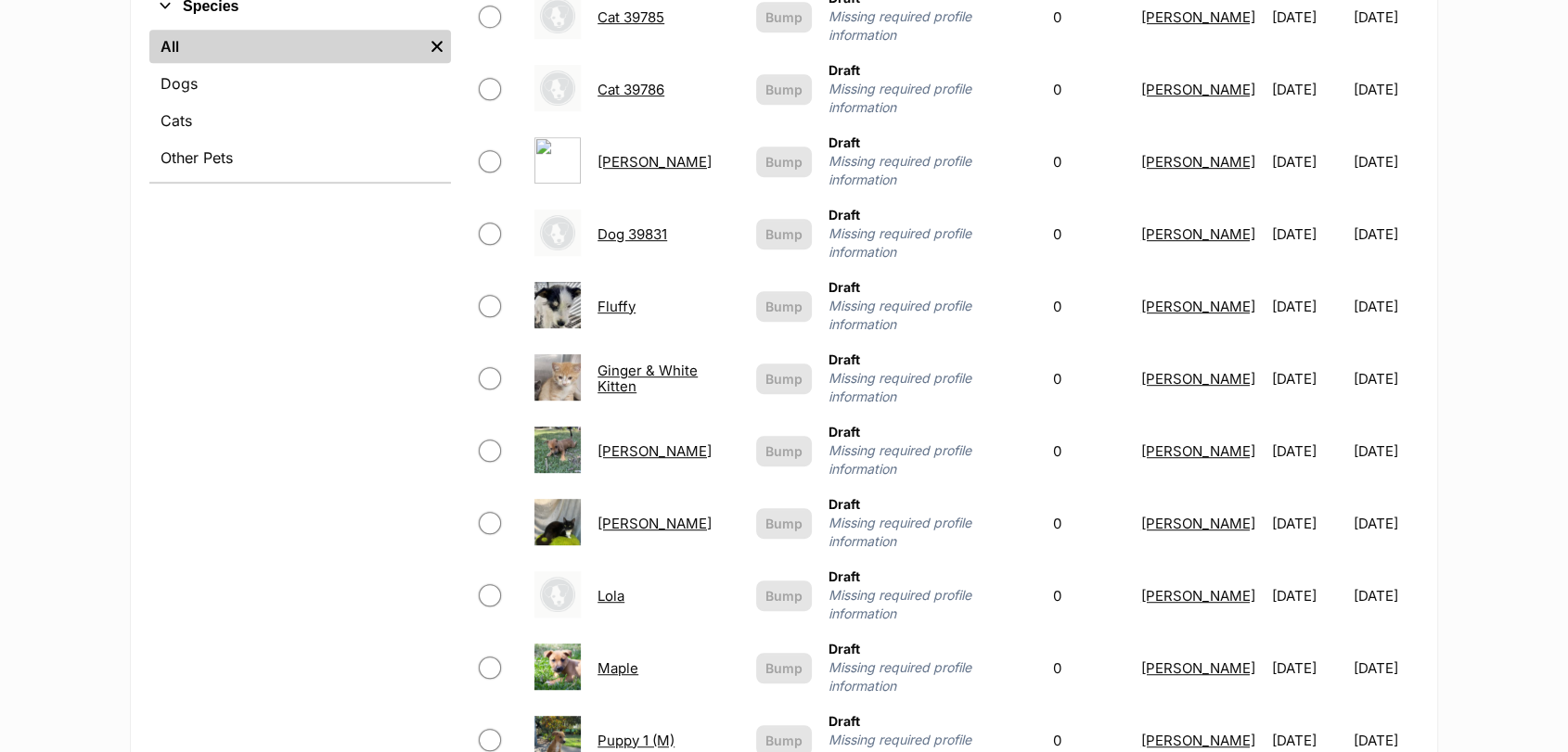
click at [616, 297] on link "Fluffy" at bounding box center [617, 306] width 38 height 18
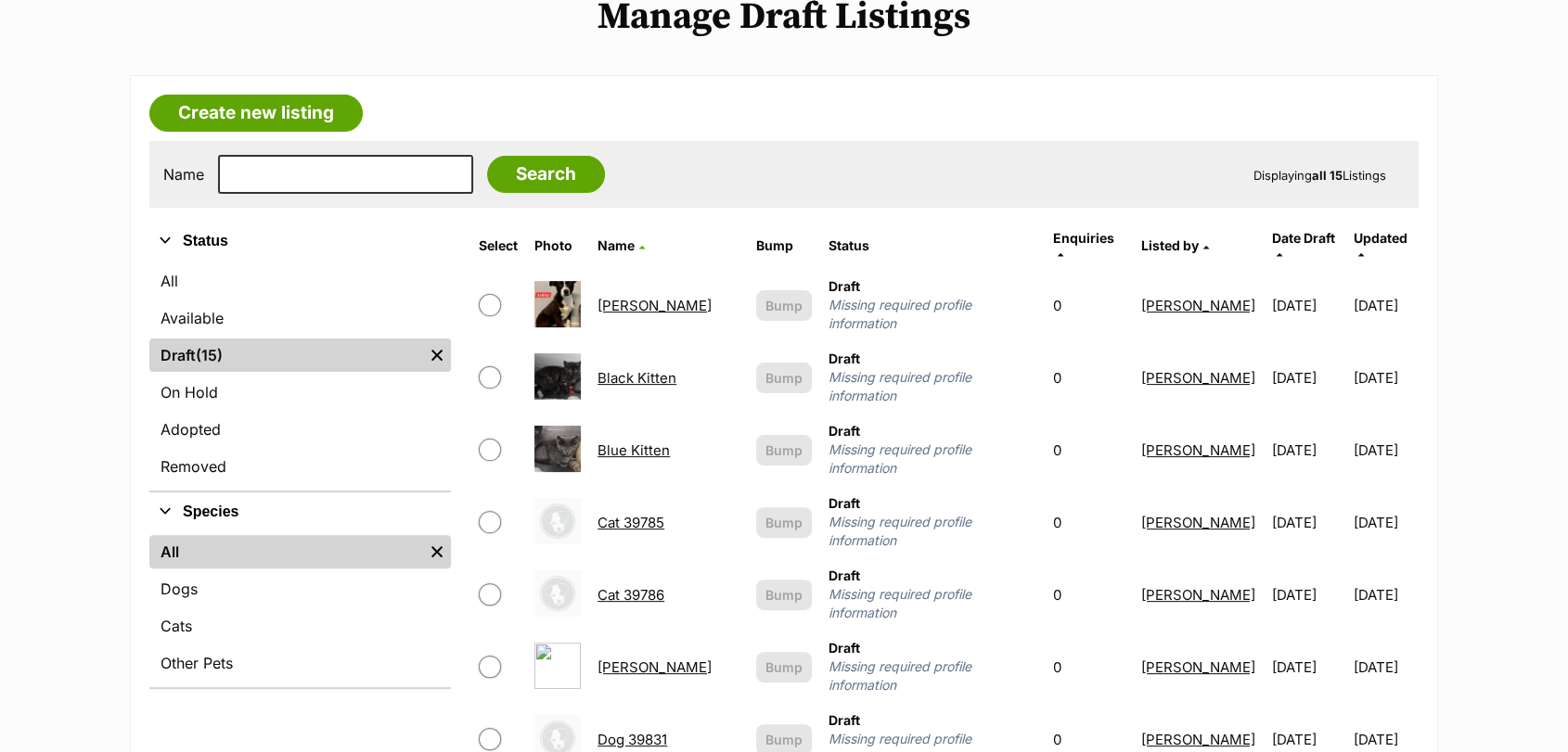
scroll to position [409, 0]
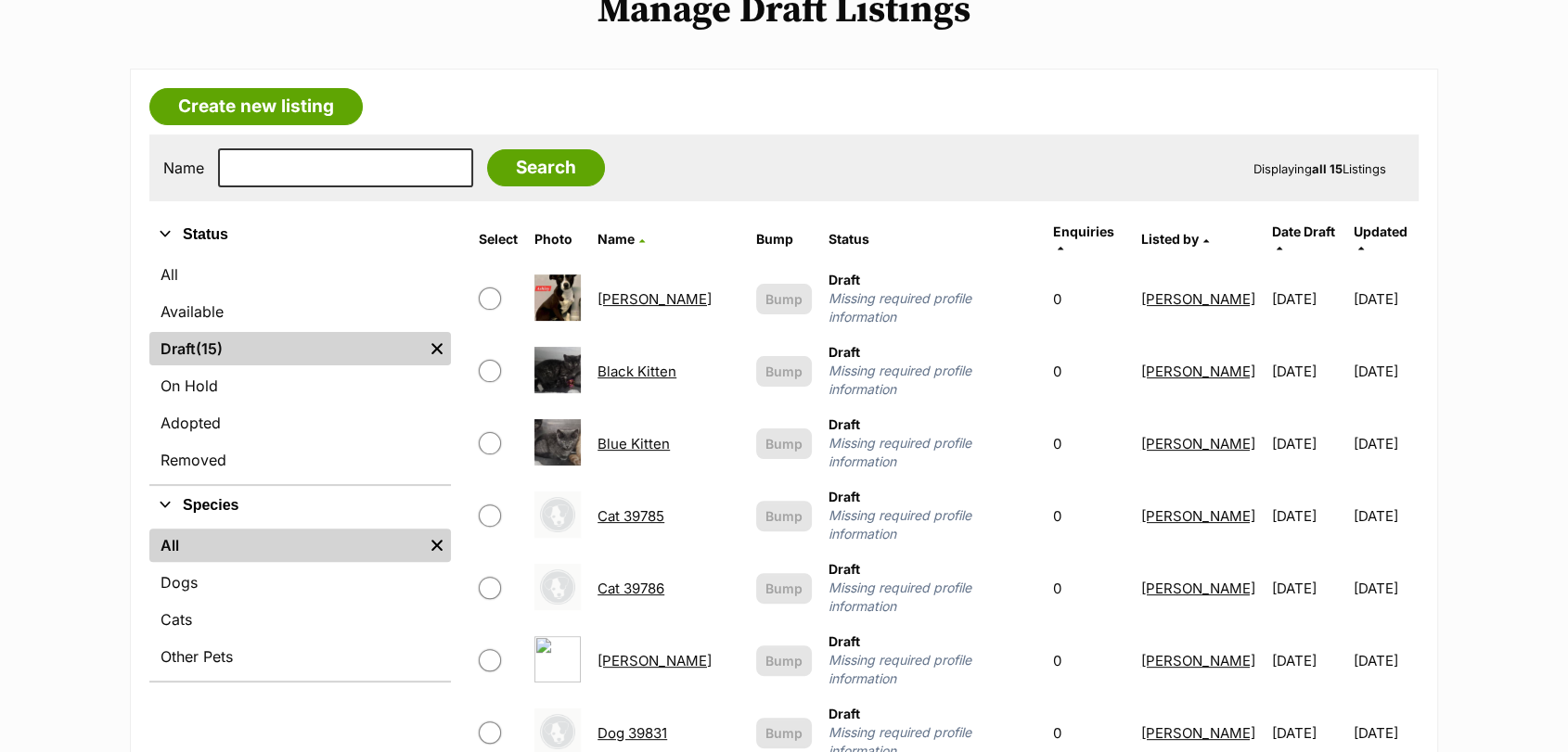
click at [641, 435] on link "Blue Kitten" at bounding box center [634, 444] width 72 height 18
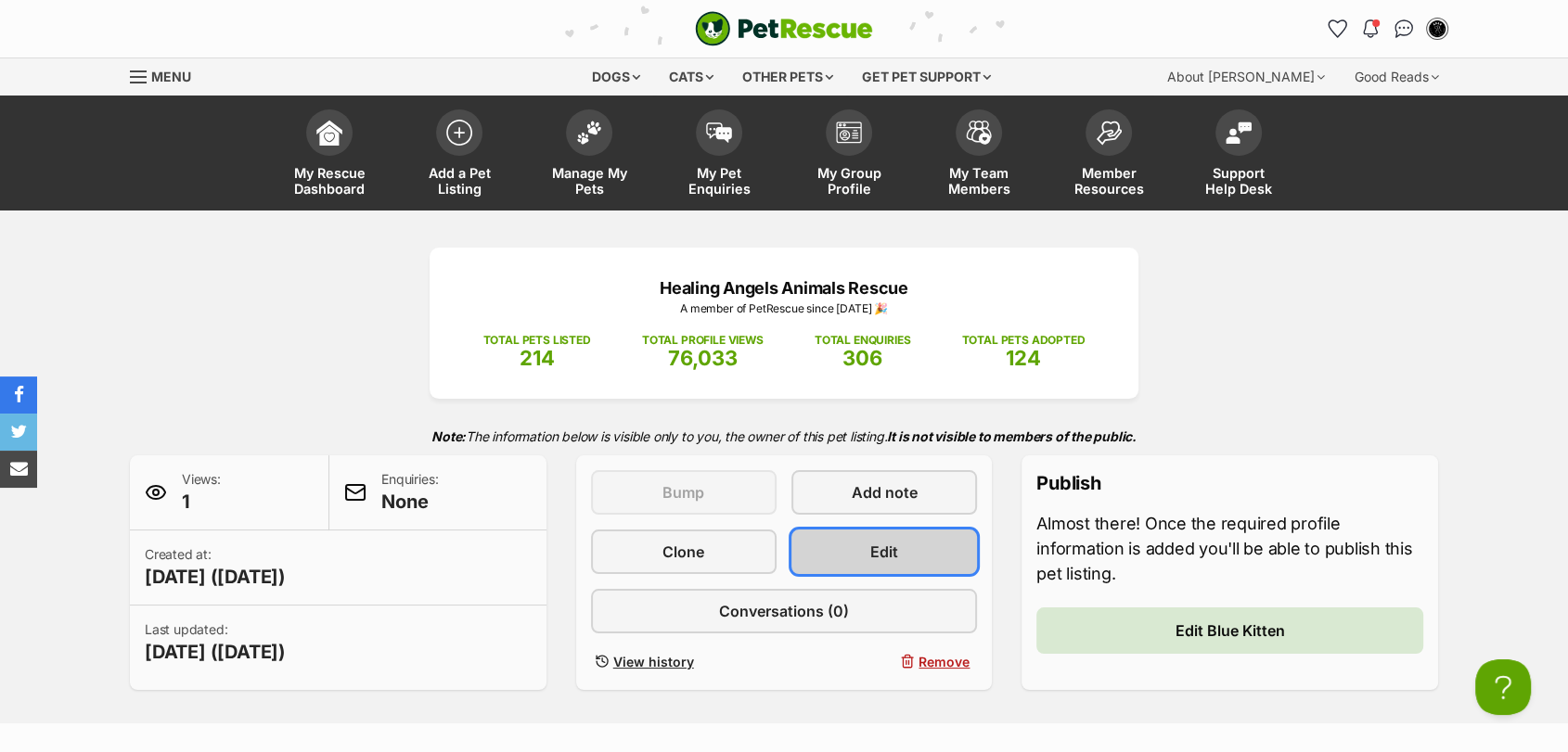
click at [878, 565] on link "Edit" at bounding box center [884, 552] width 185 height 45
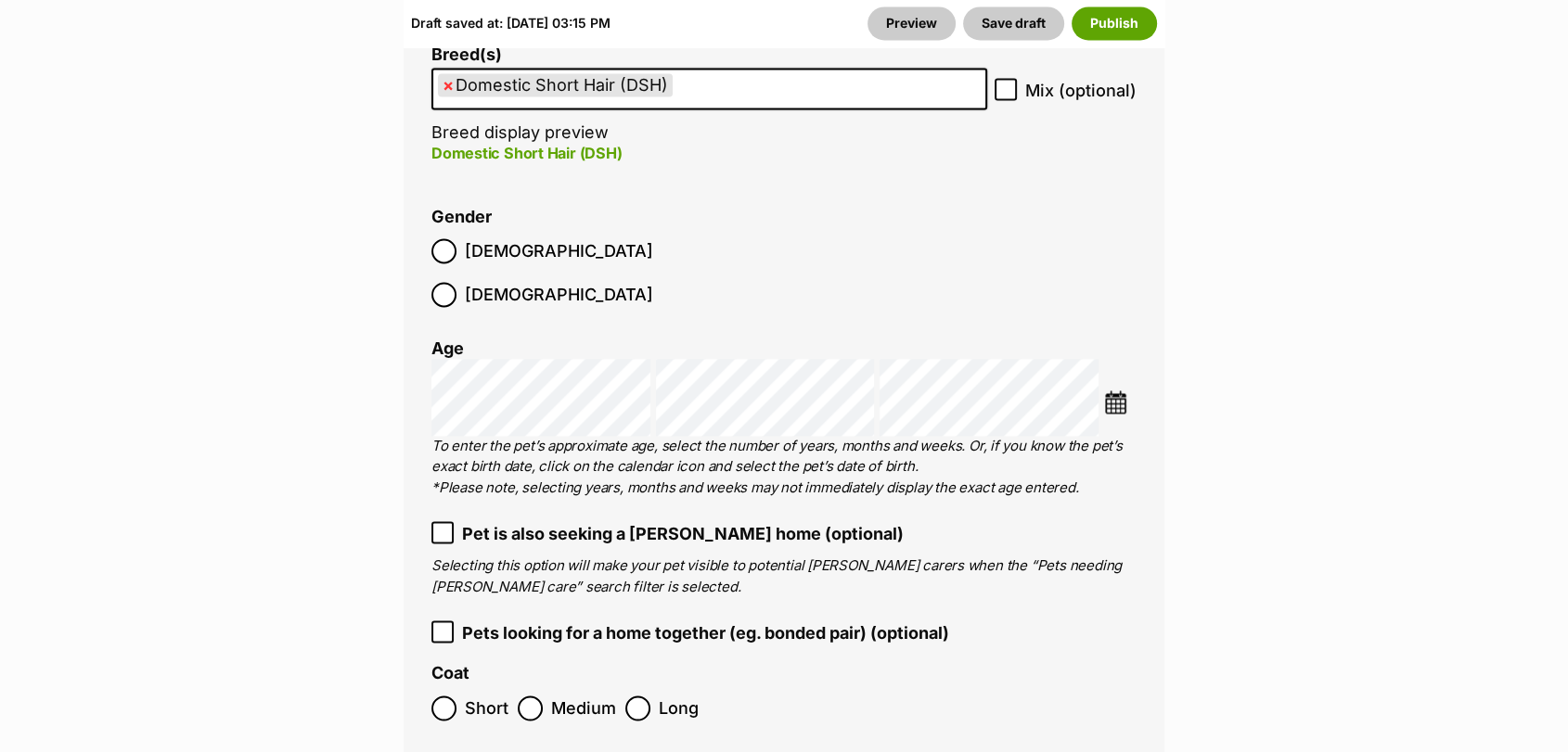
scroll to position [2781, 0]
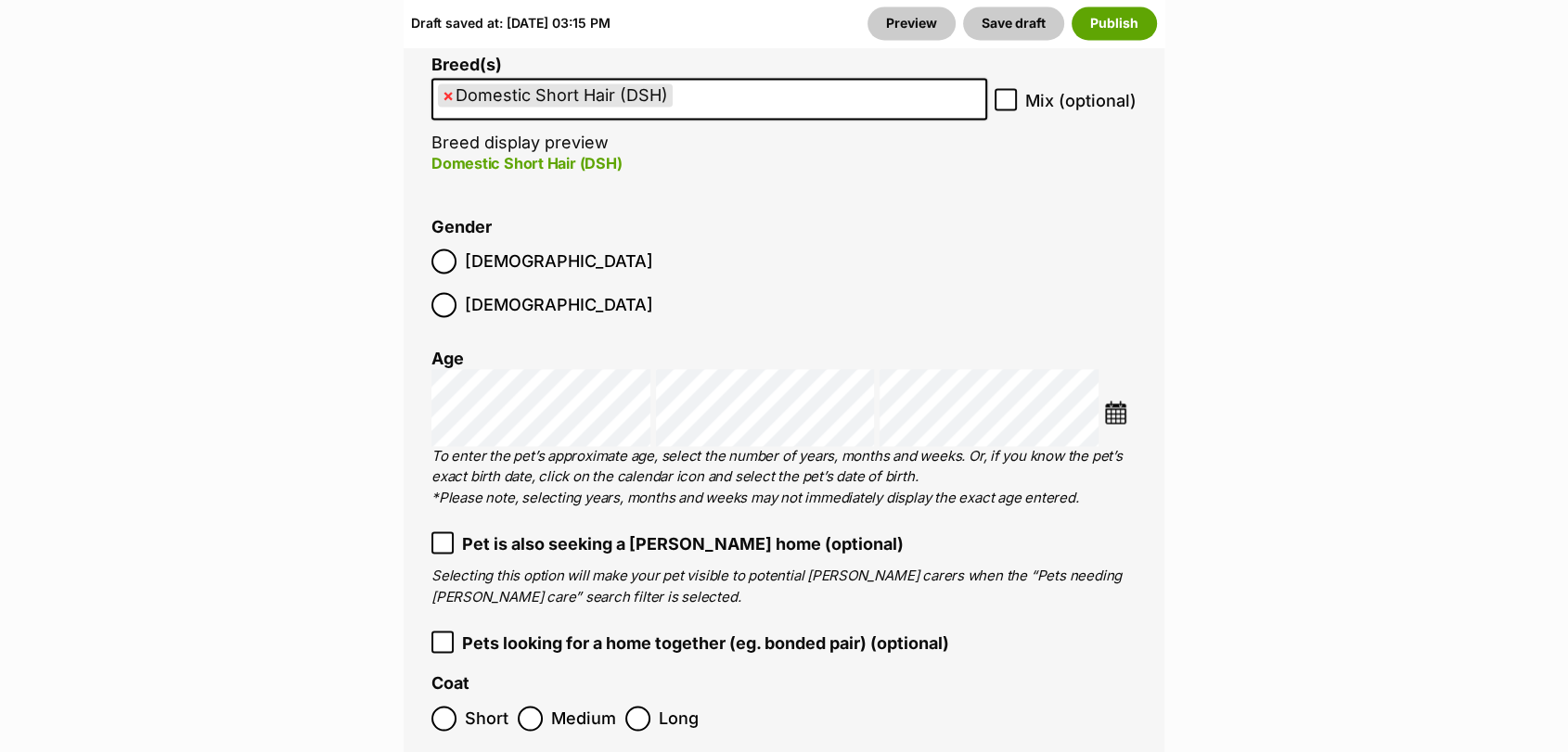
click at [461, 250] on label "[DEMOGRAPHIC_DATA]" at bounding box center [542, 261] width 221 height 25
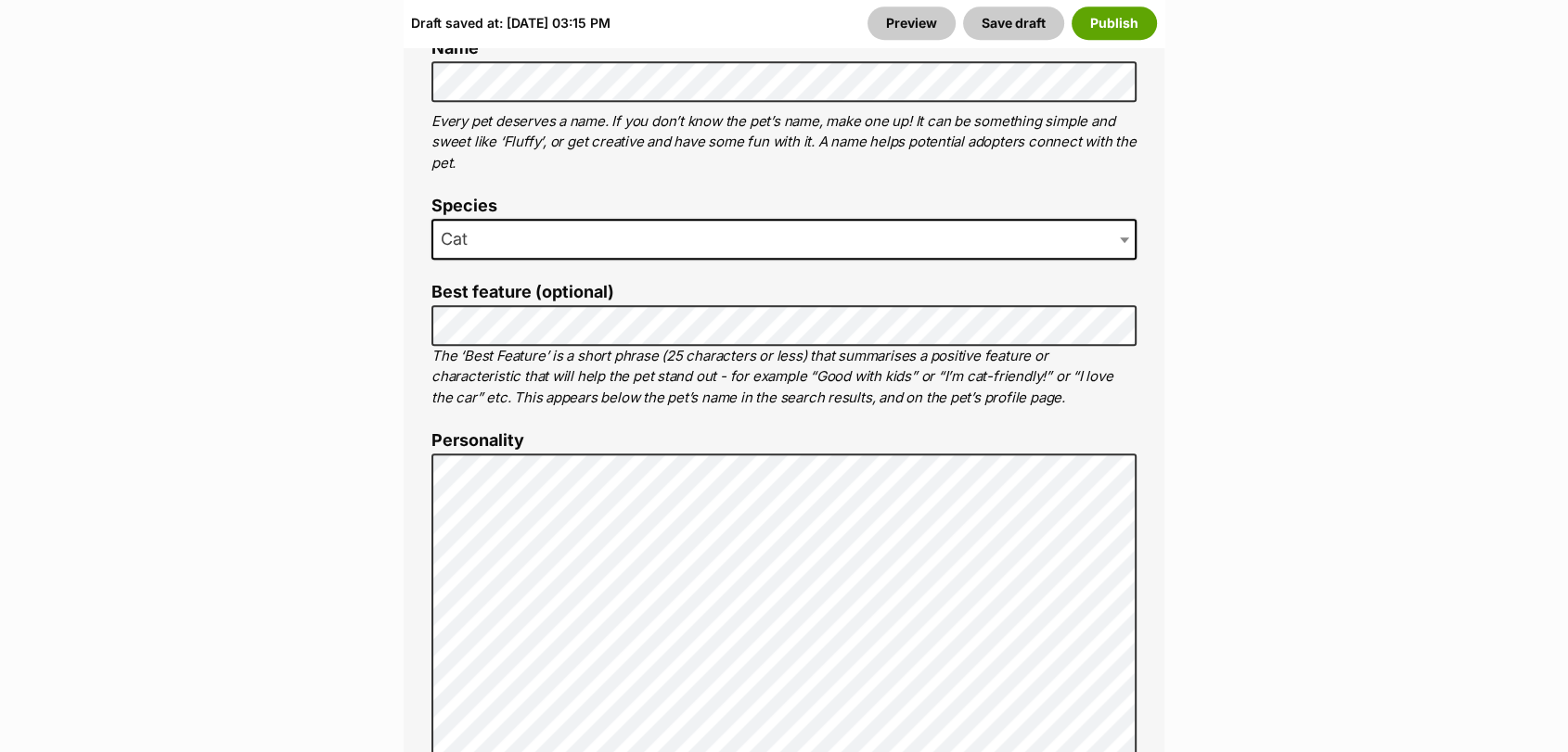
scroll to position [1190, 0]
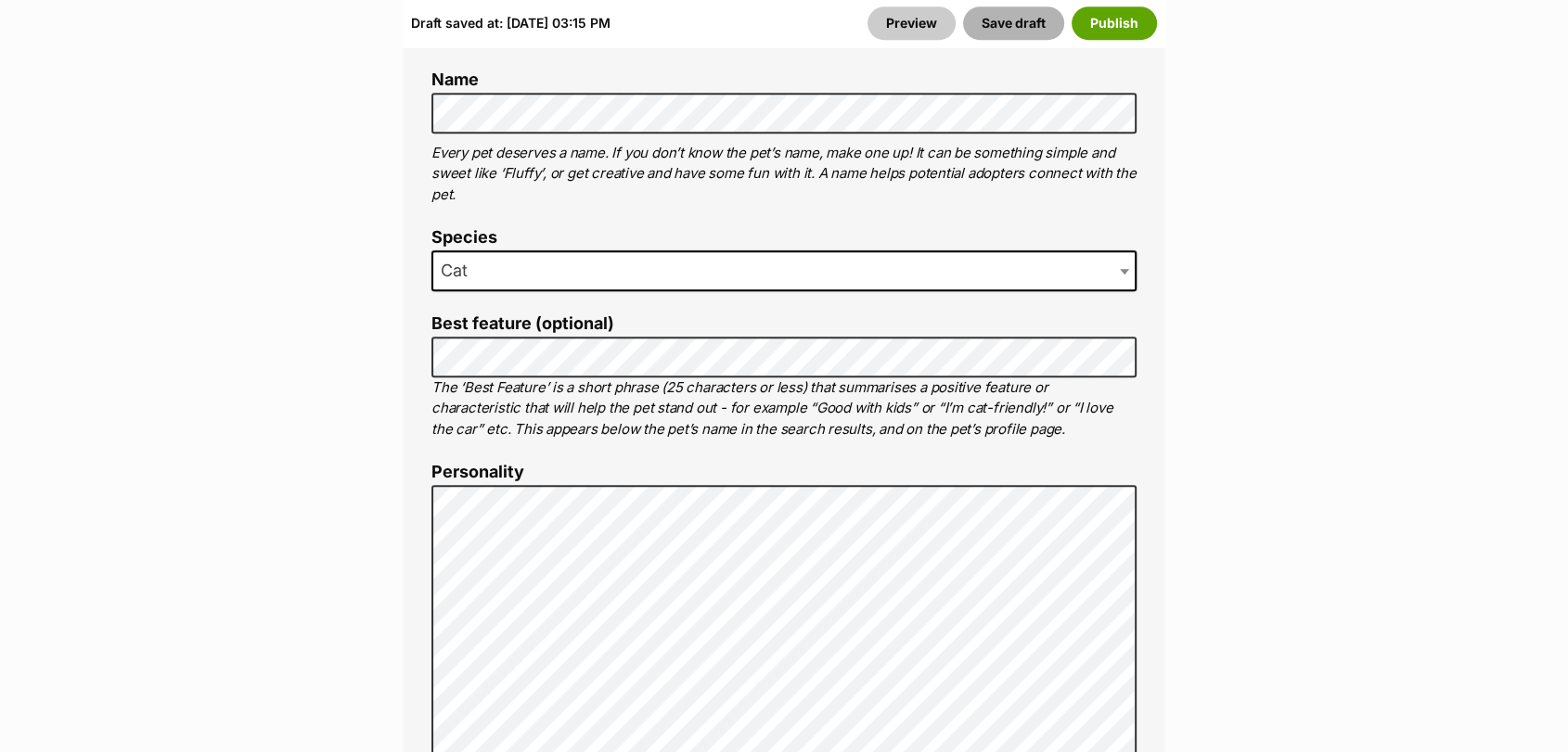
click at [1030, 18] on button "Save draft" at bounding box center [1014, 23] width 101 height 33
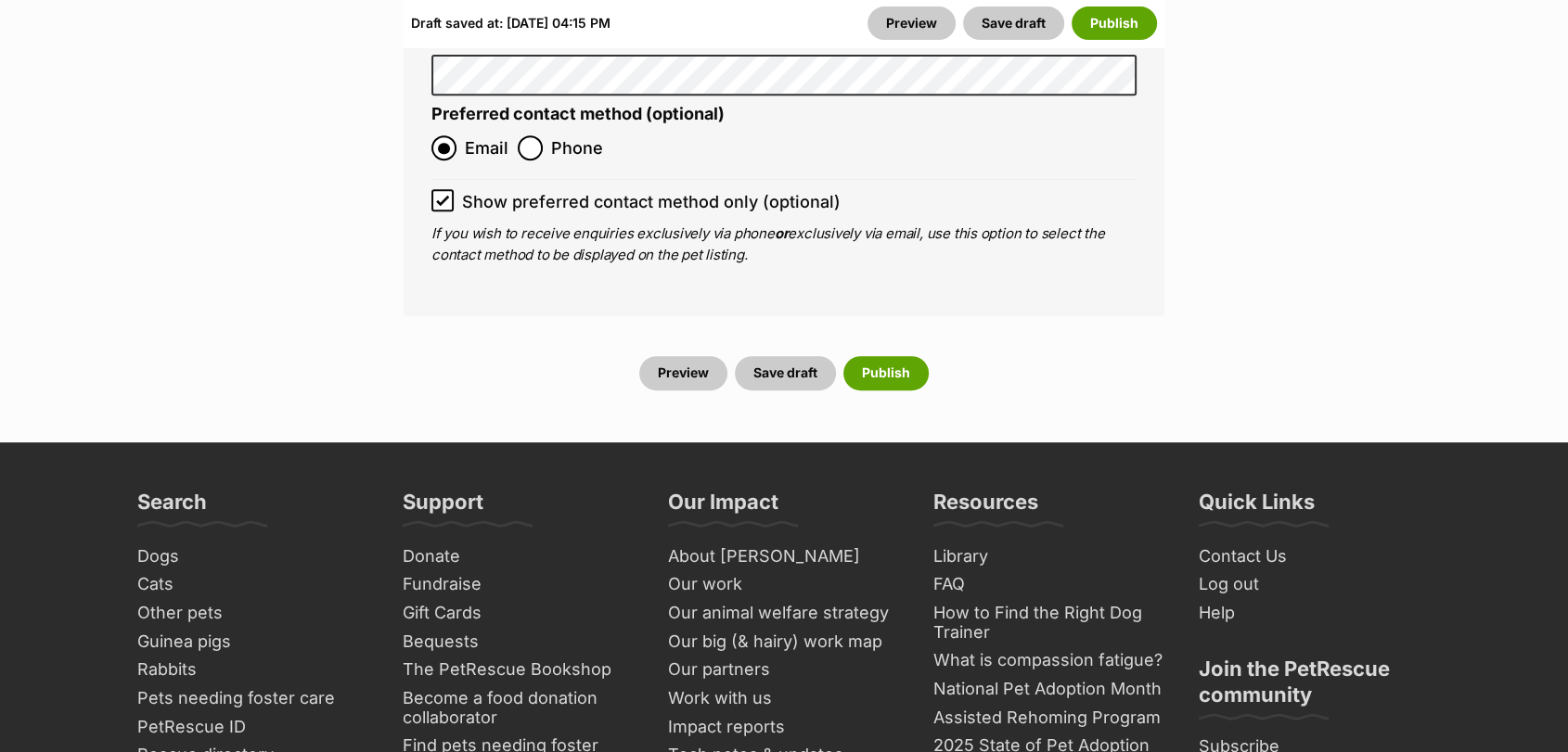
scroll to position [7912, 0]
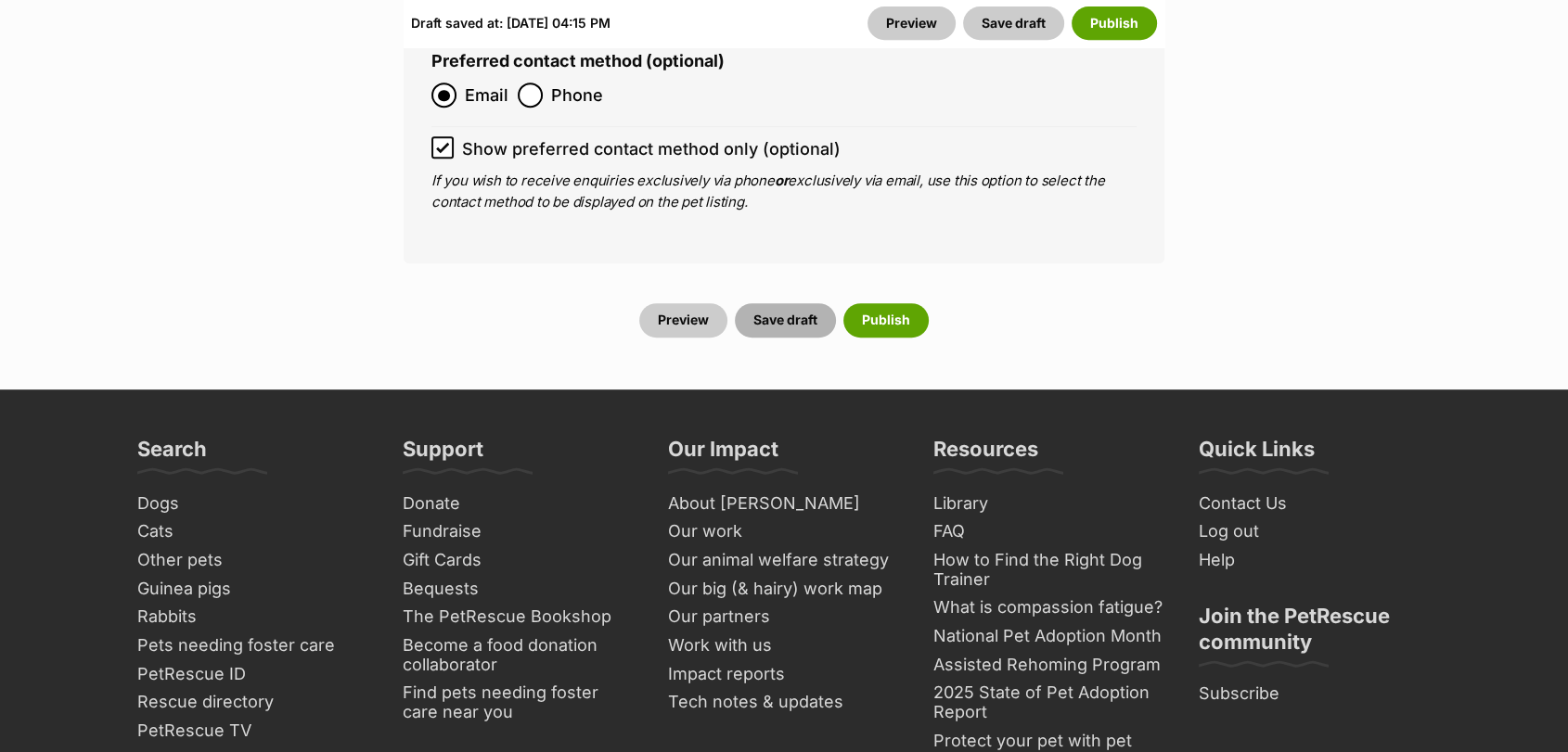
click at [770, 303] on button "Save draft" at bounding box center [785, 320] width 101 height 33
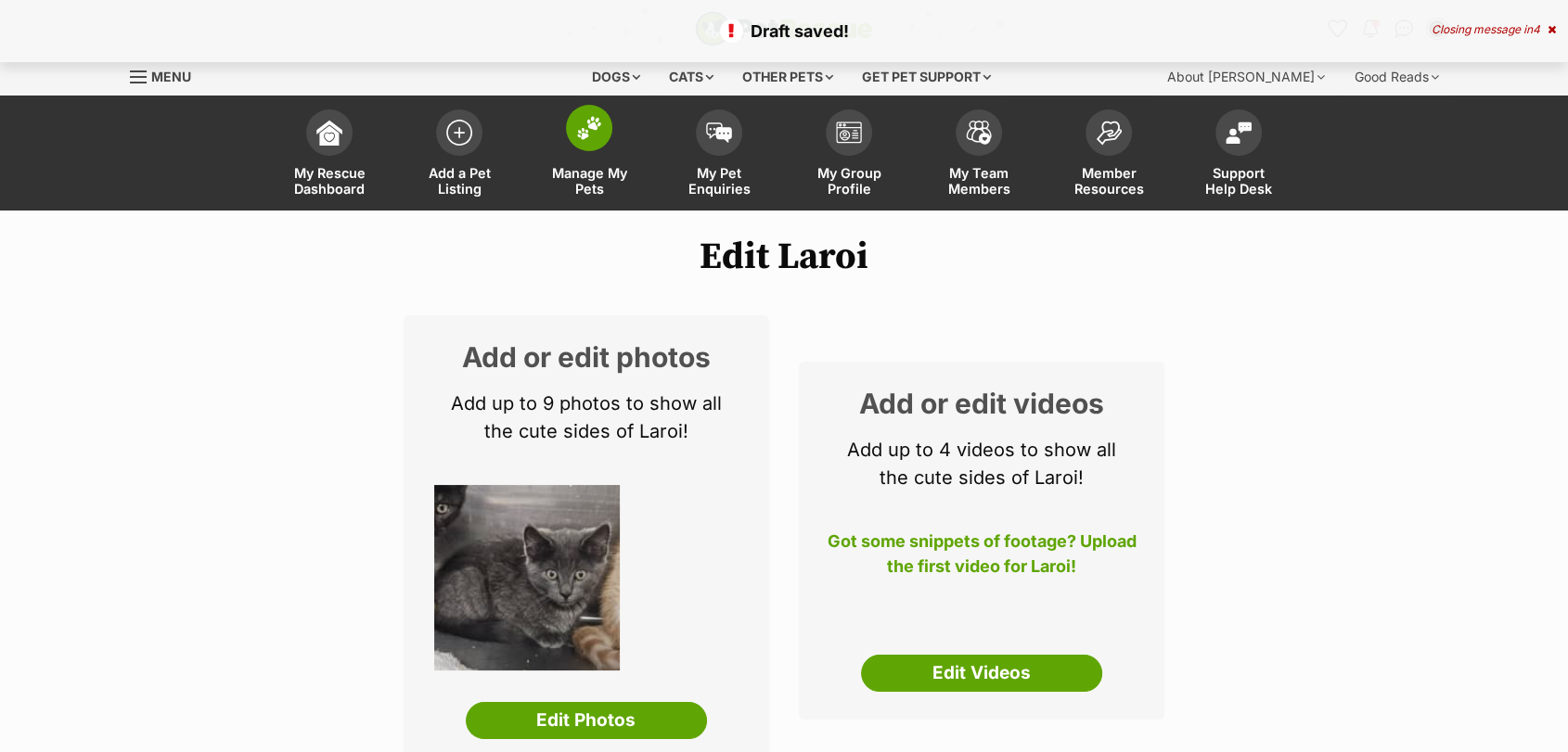
click at [568, 160] on link "Manage My Pets" at bounding box center [588, 155] width 130 height 110
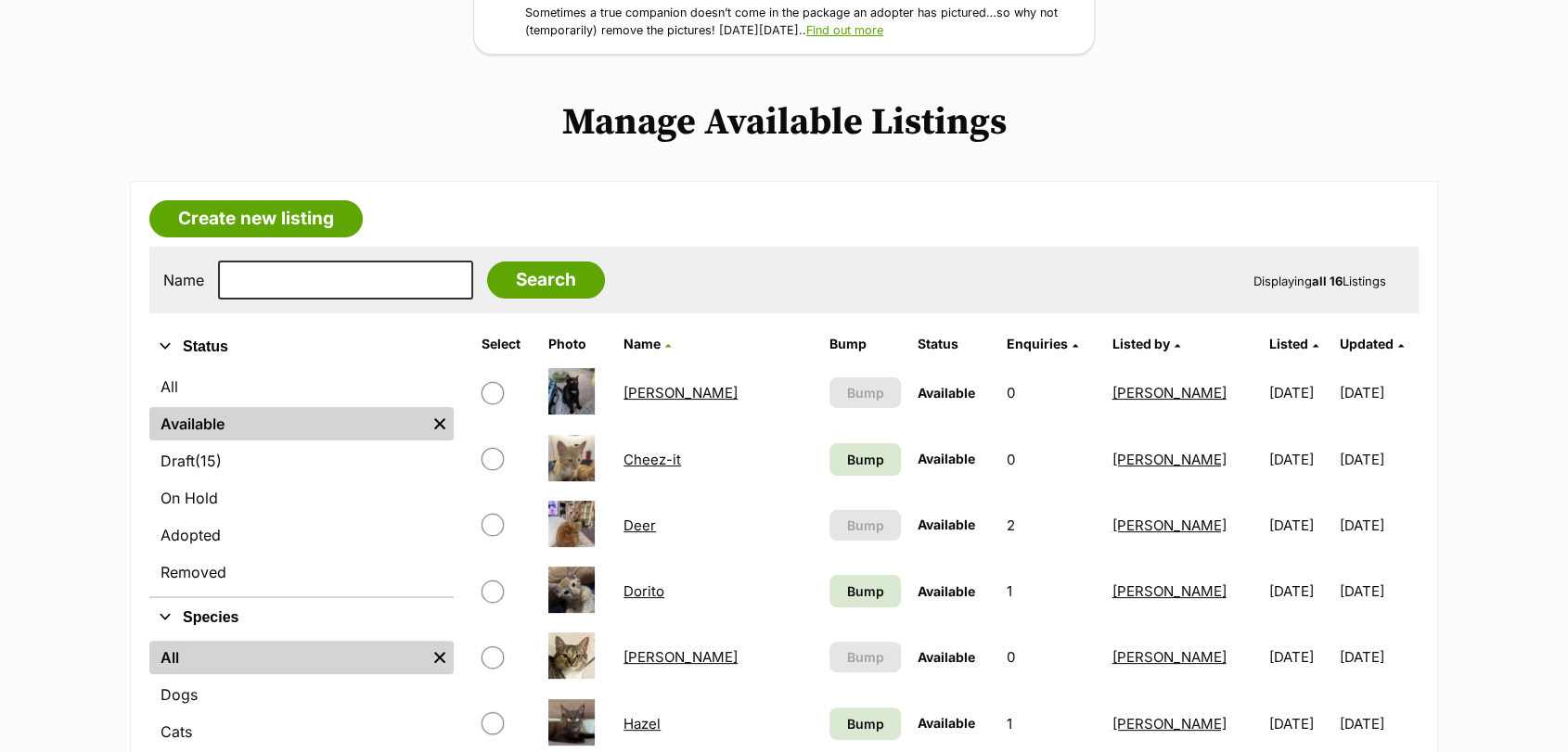
scroll to position [338, 0]
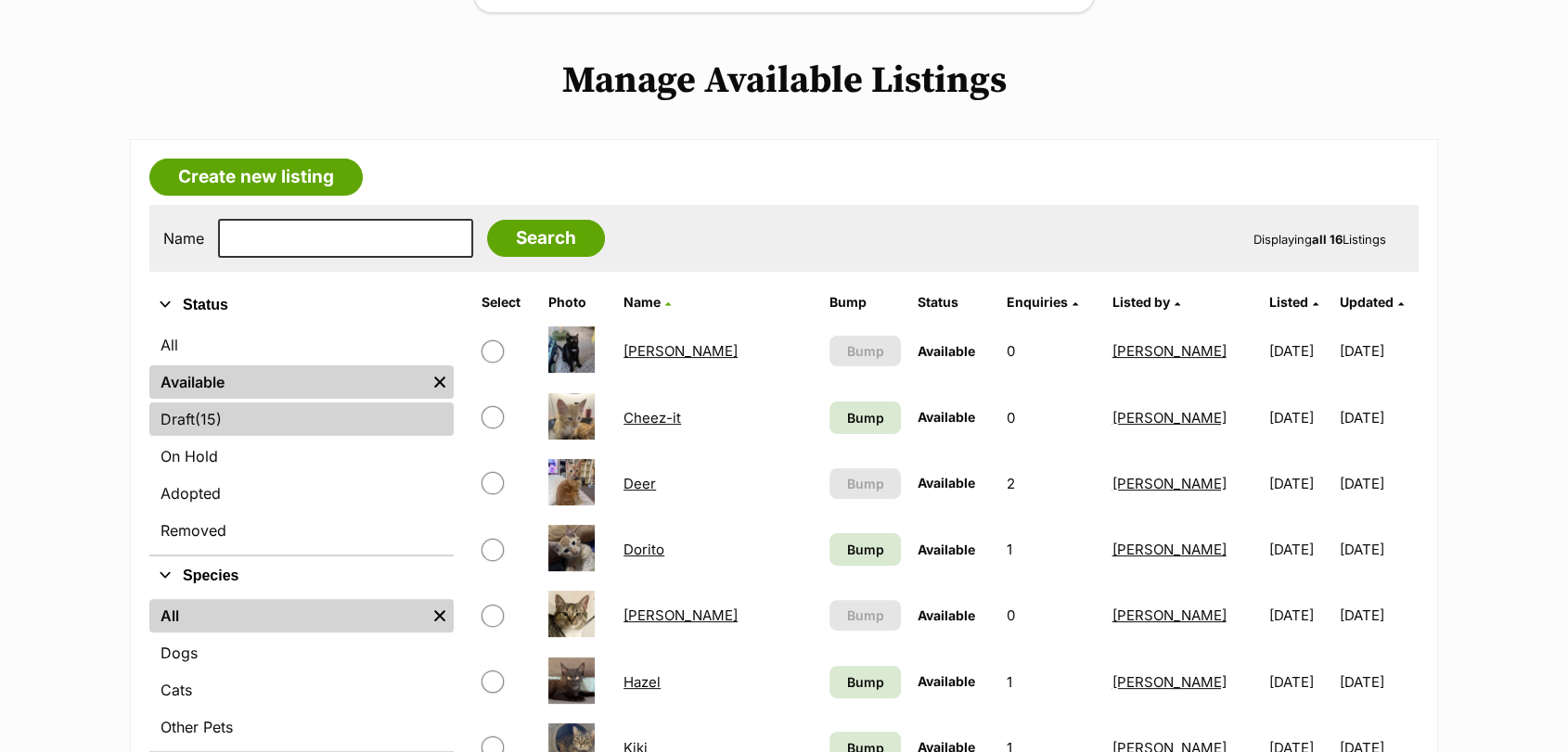
click at [332, 432] on link "Draft (15) Items" at bounding box center [302, 419] width 304 height 33
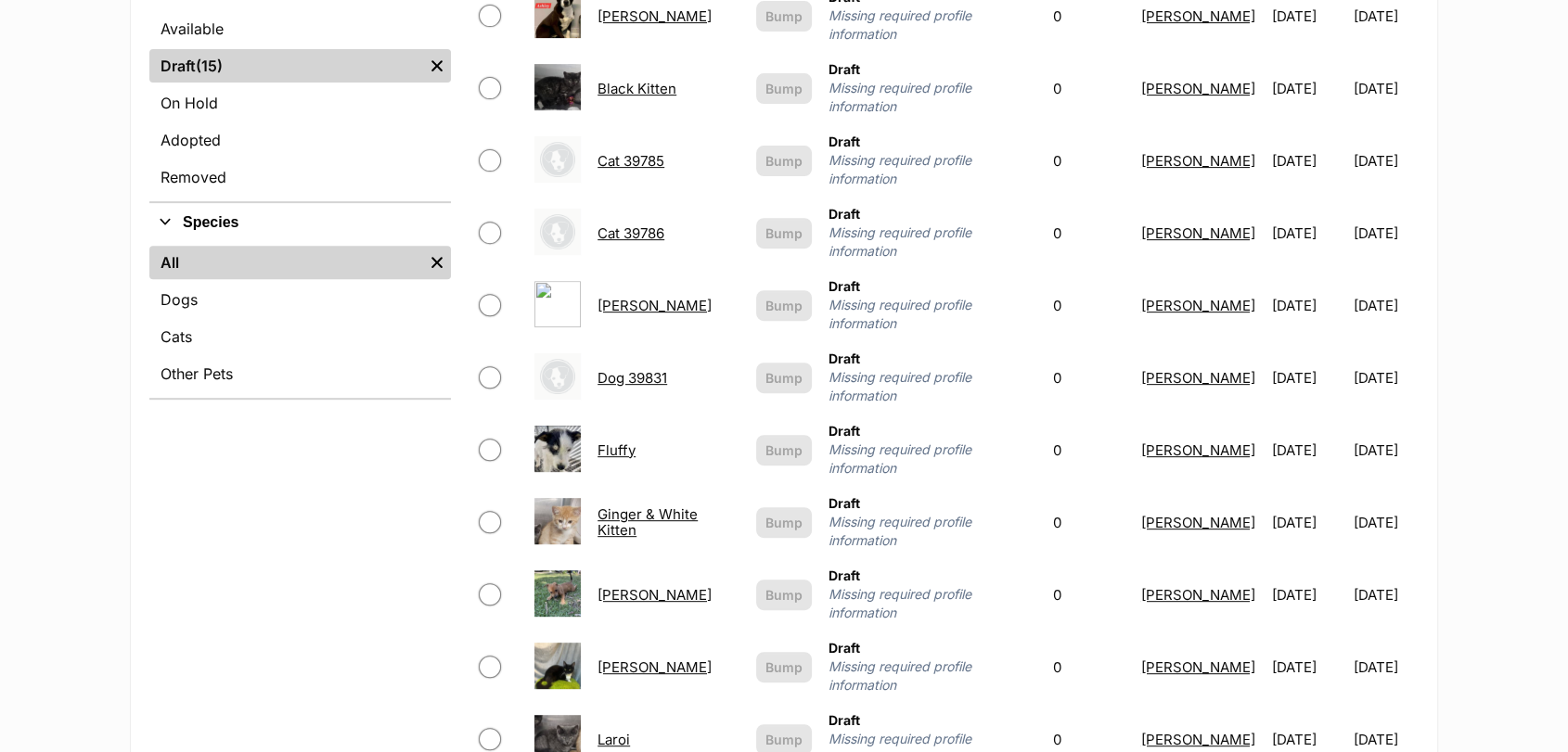
scroll to position [695, 0]
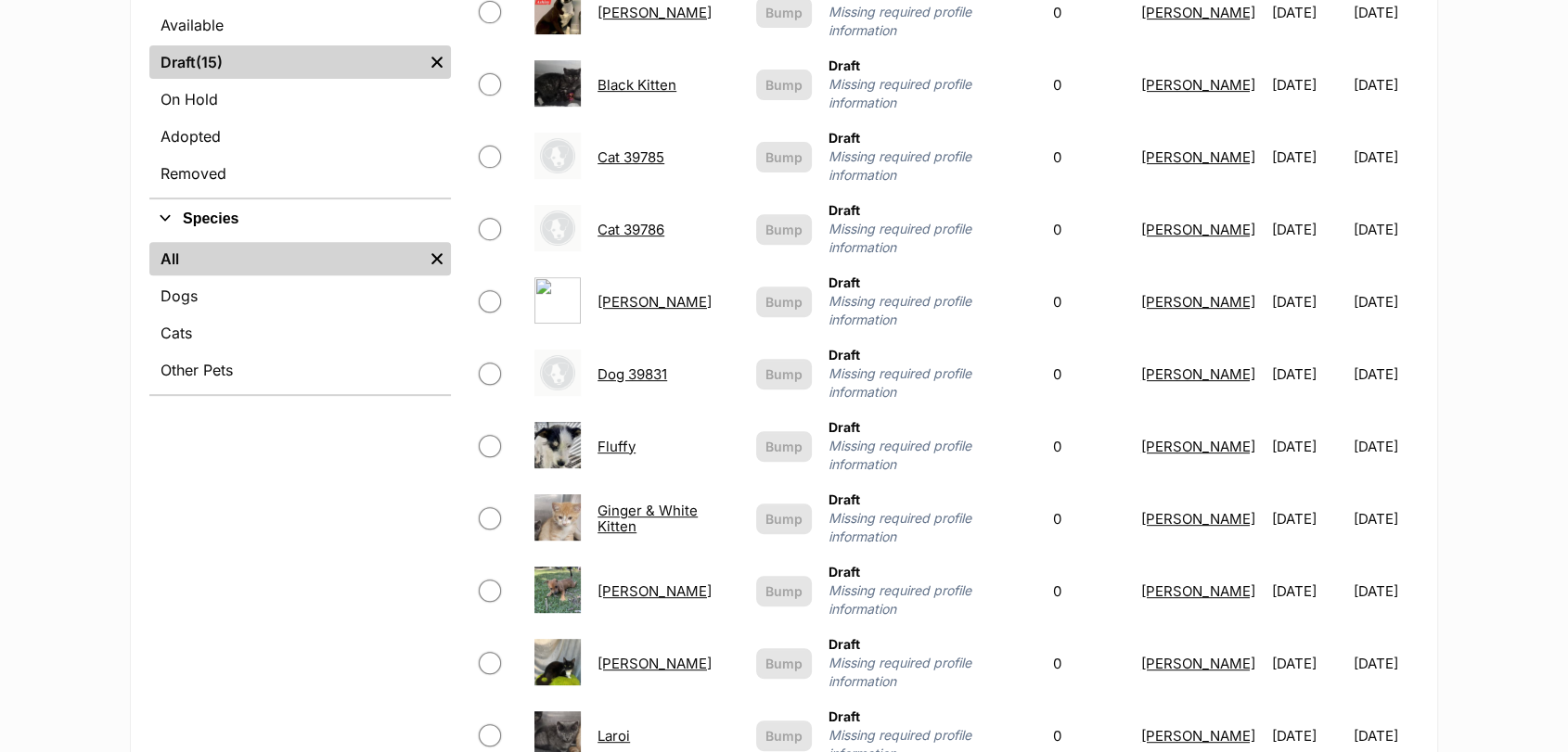
click at [638, 294] on link "[PERSON_NAME]" at bounding box center [655, 302] width 114 height 18
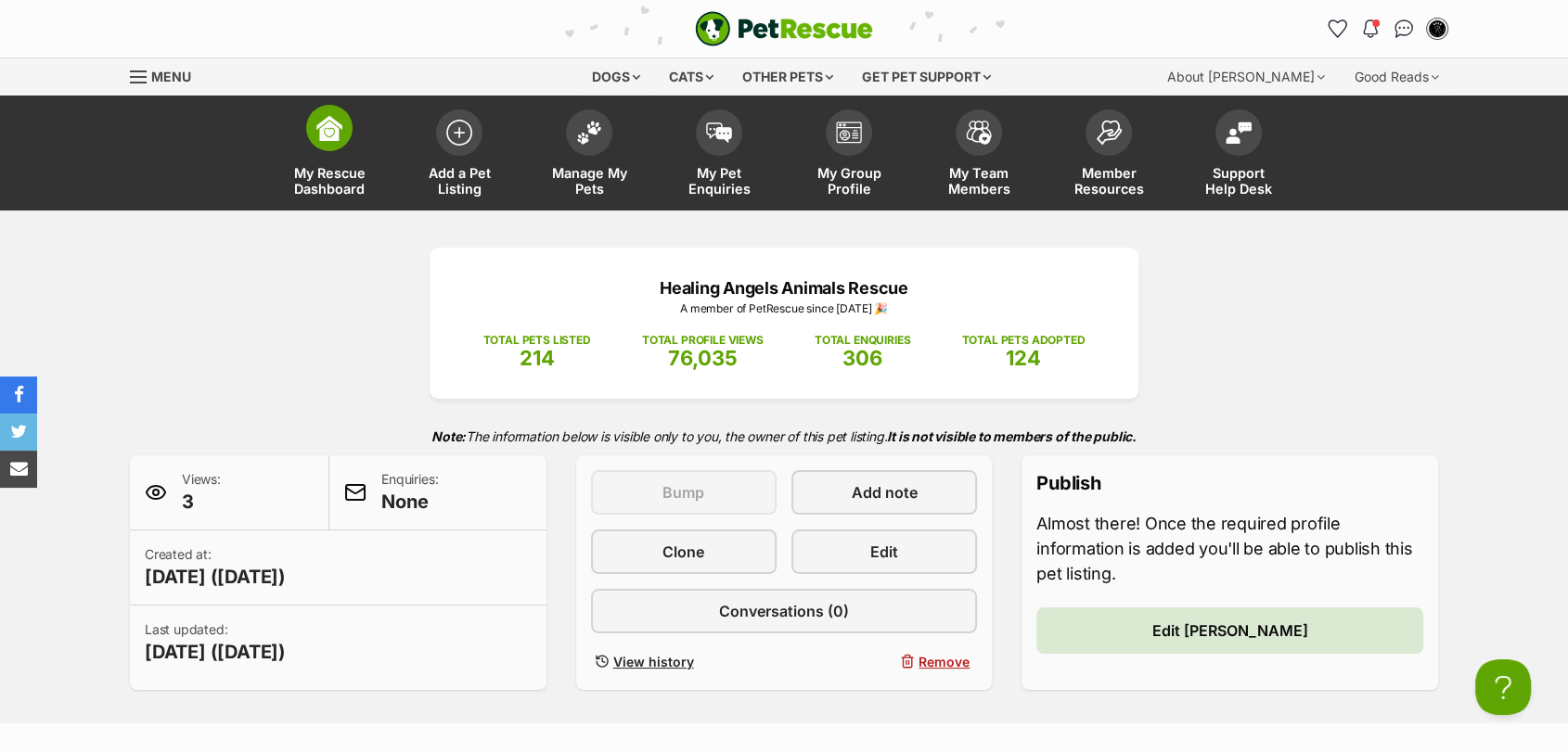
click at [334, 171] on span "My Rescue Dashboard" at bounding box center [330, 180] width 84 height 31
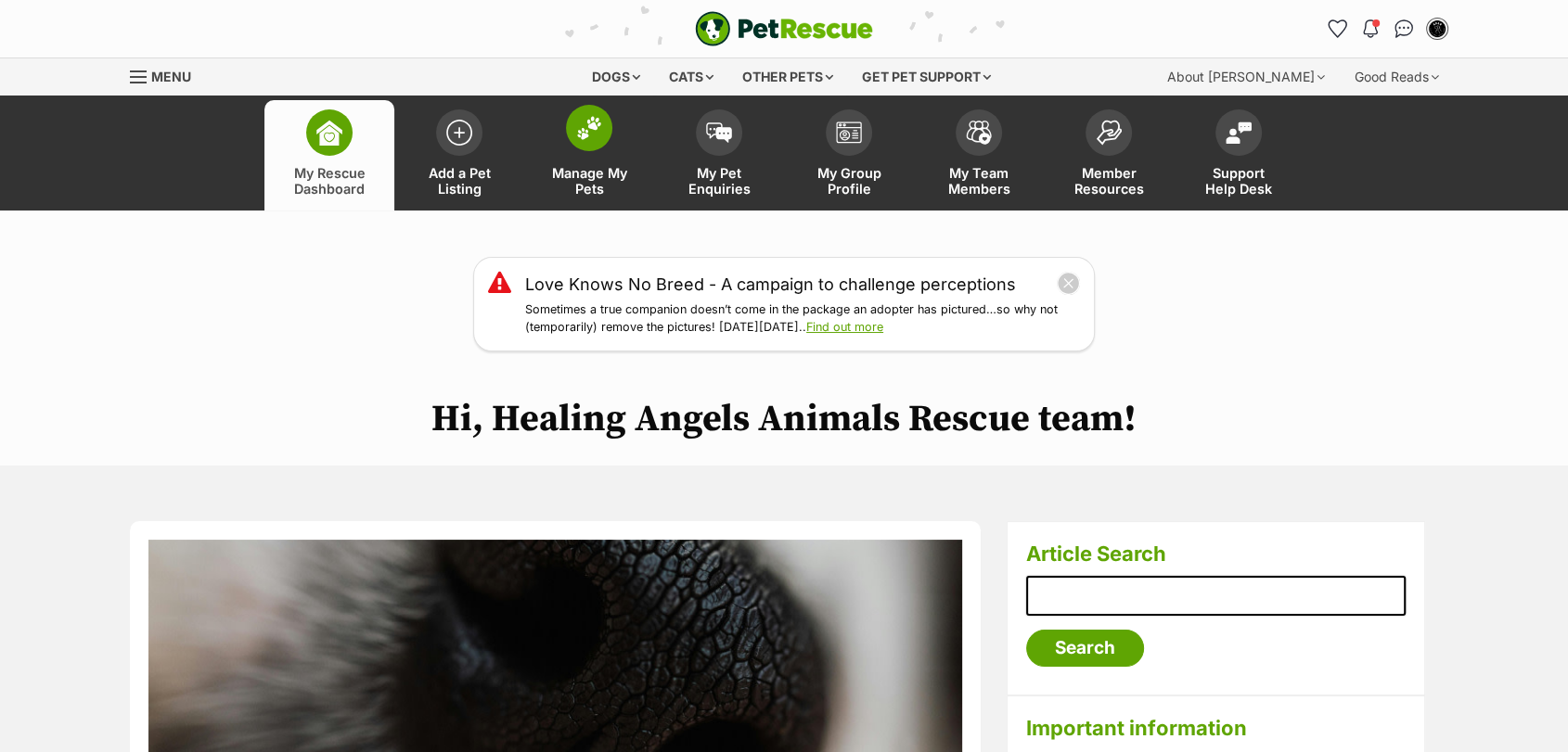
click at [582, 164] on link "Manage My Pets" at bounding box center [588, 155] width 130 height 110
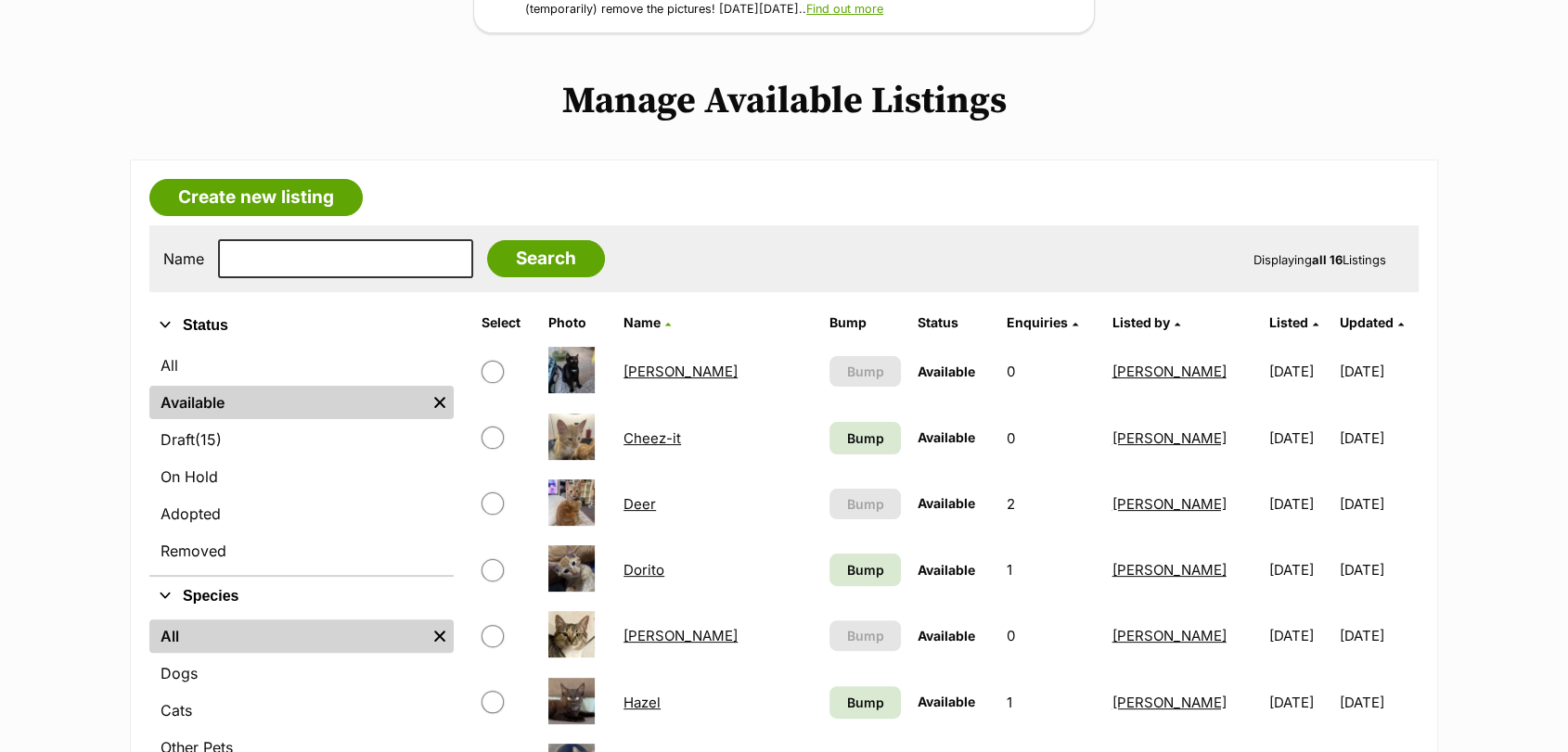
scroll to position [321, 0]
